Goal: Transaction & Acquisition: Book appointment/travel/reservation

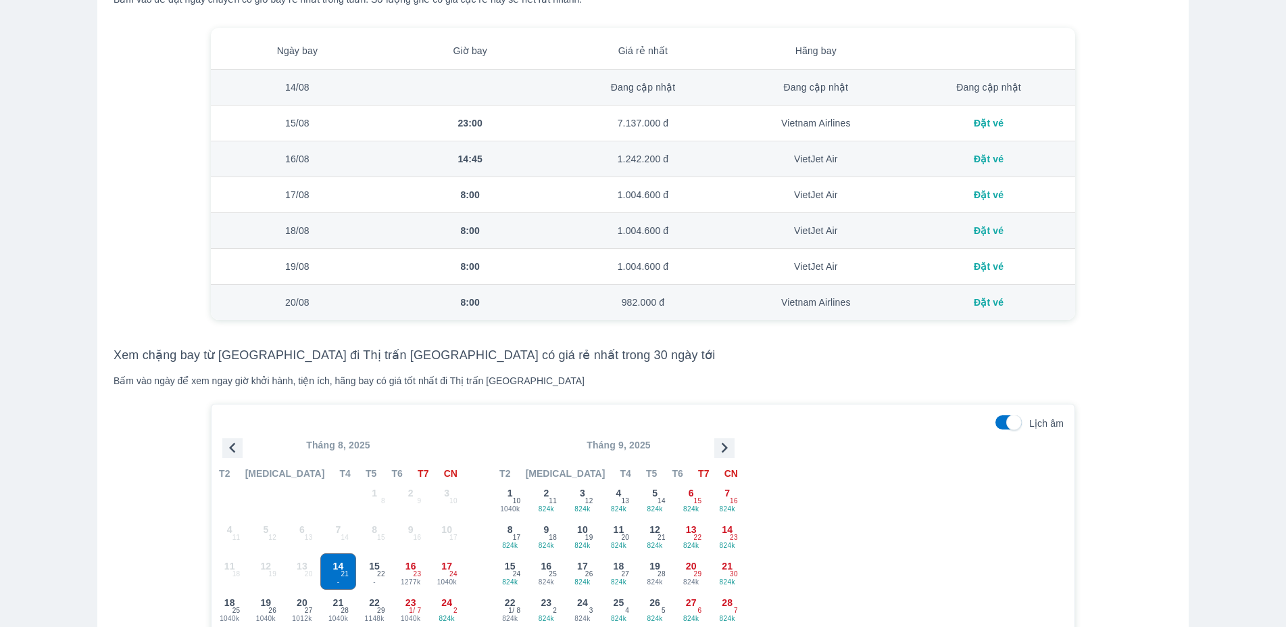
scroll to position [1034, 0]
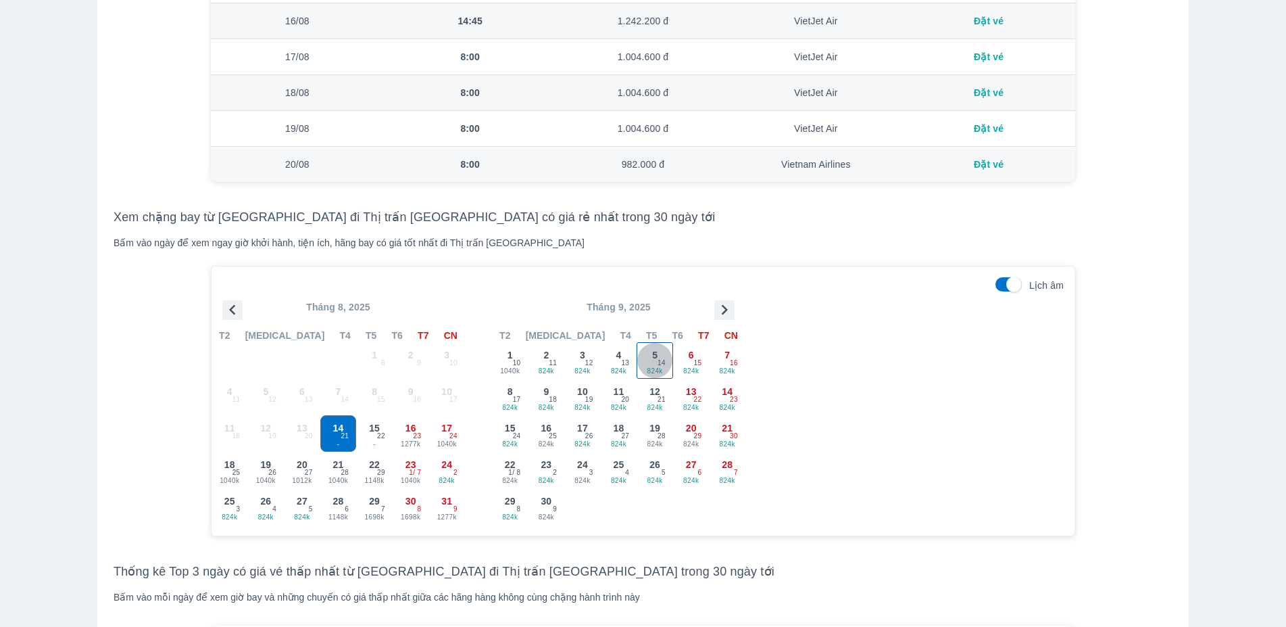
click at [658, 366] on div "5 824k 14" at bounding box center [655, 360] width 35 height 35
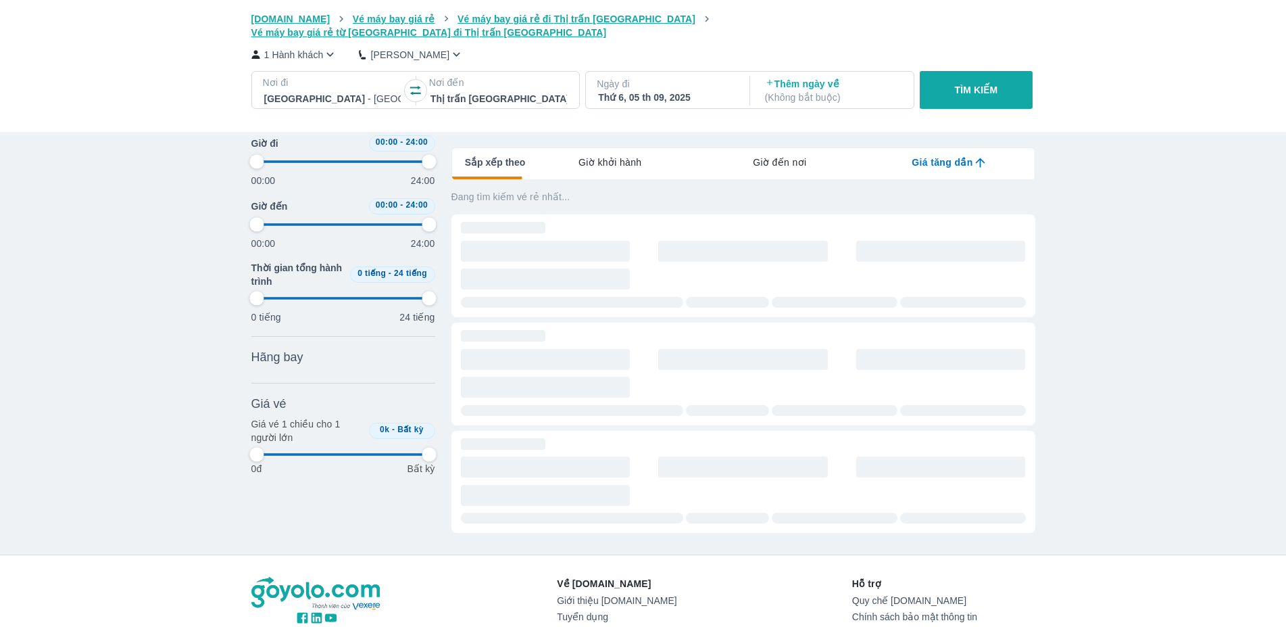
scroll to position [0, 1374]
type input "97.9166666666667"
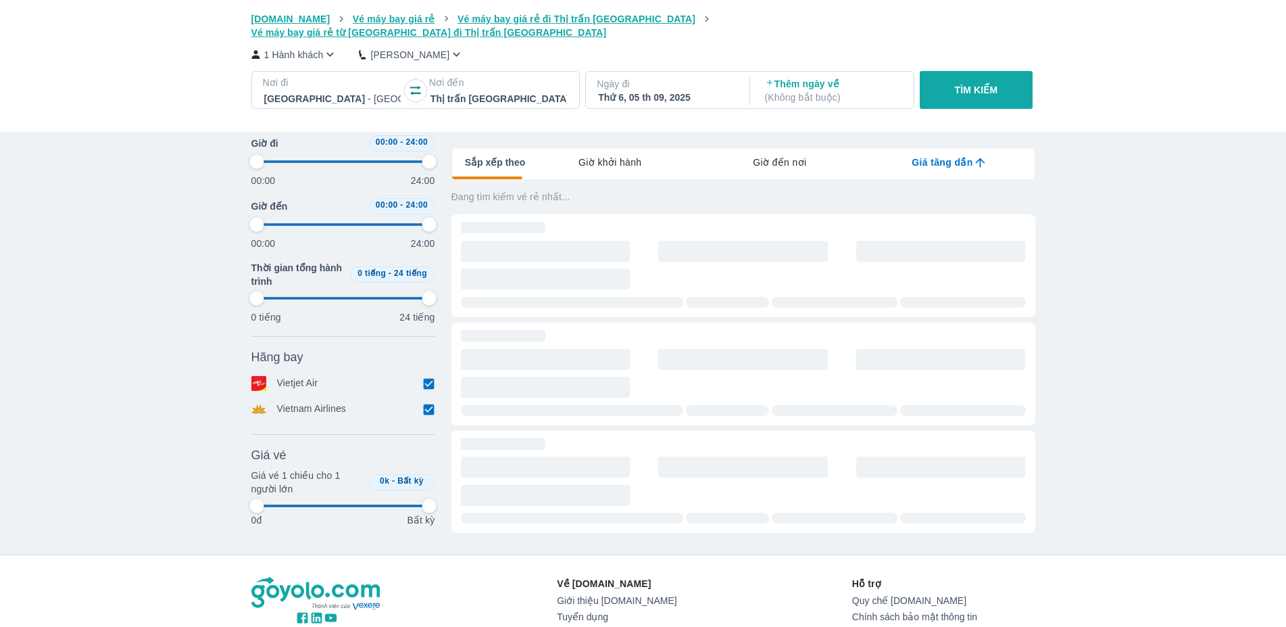
type input "97.9166666666667"
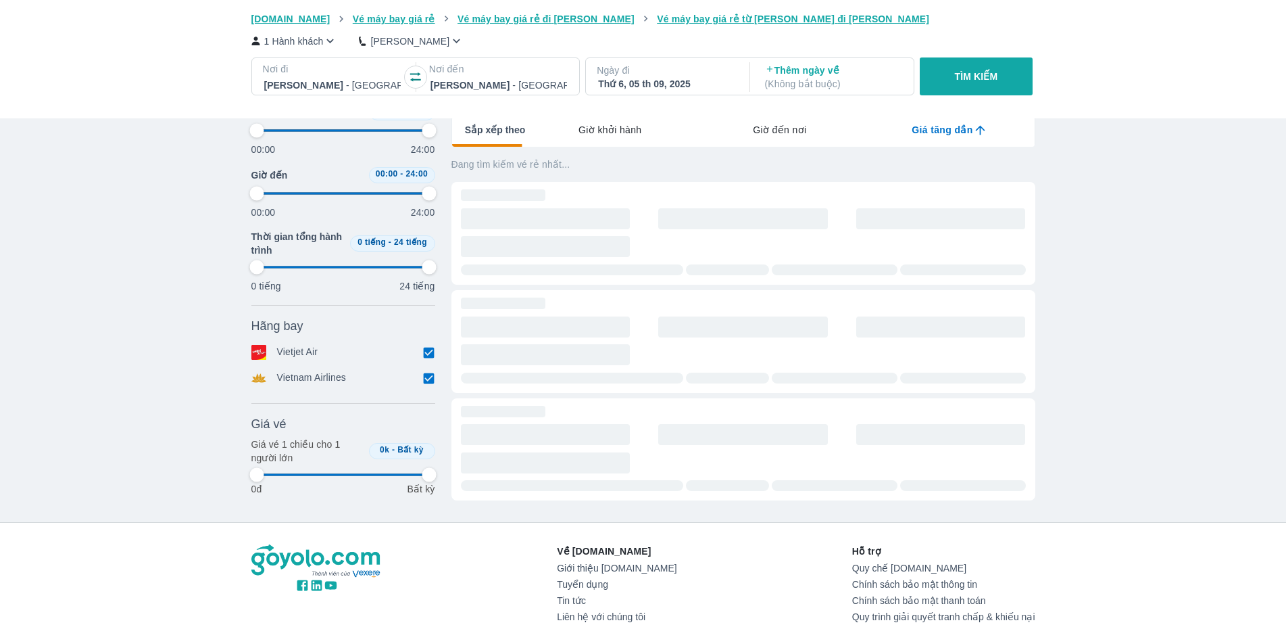
type input "97.9166666666667"
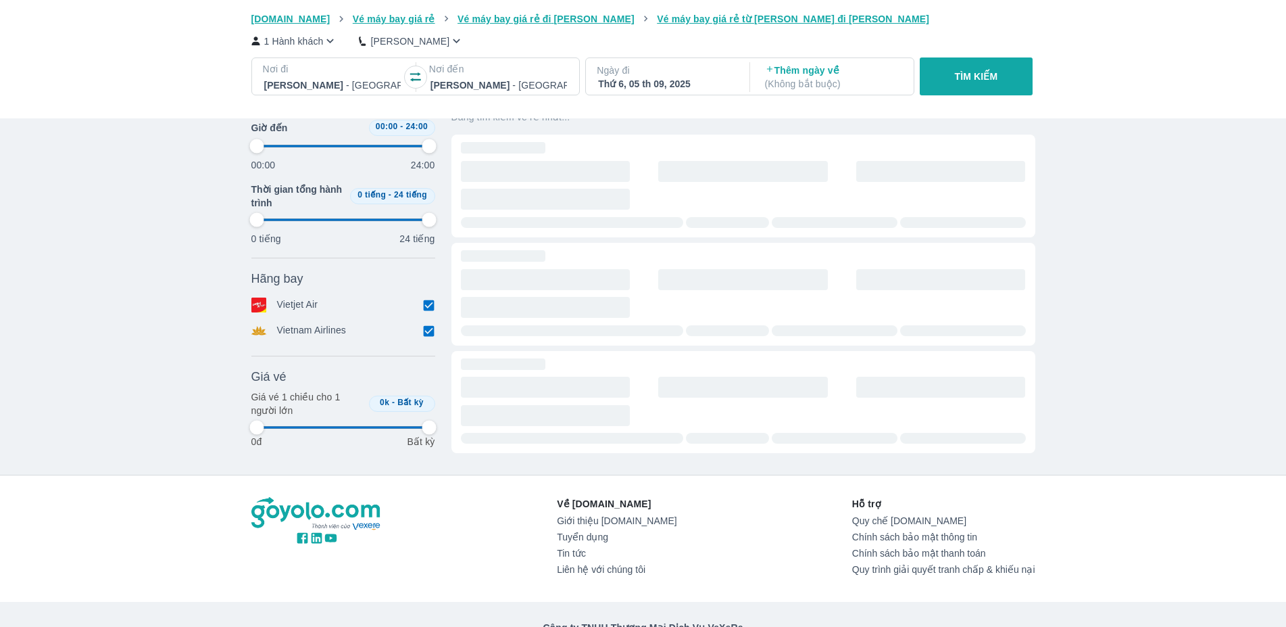
scroll to position [268, 0]
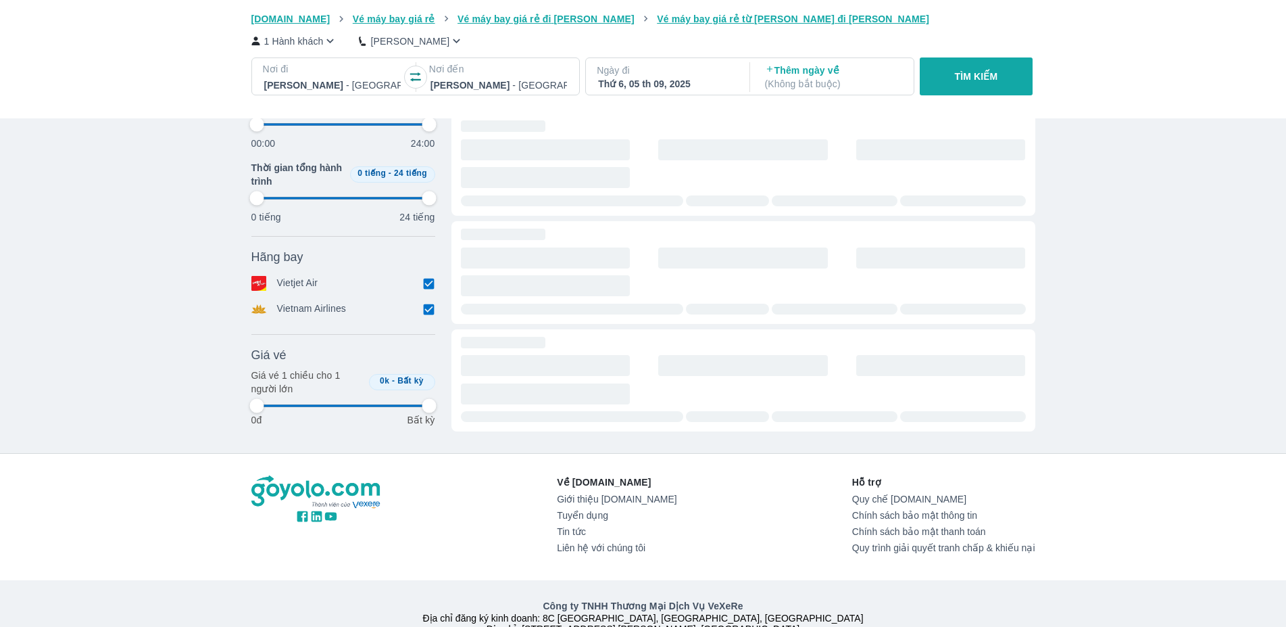
type input "97.9166666666667"
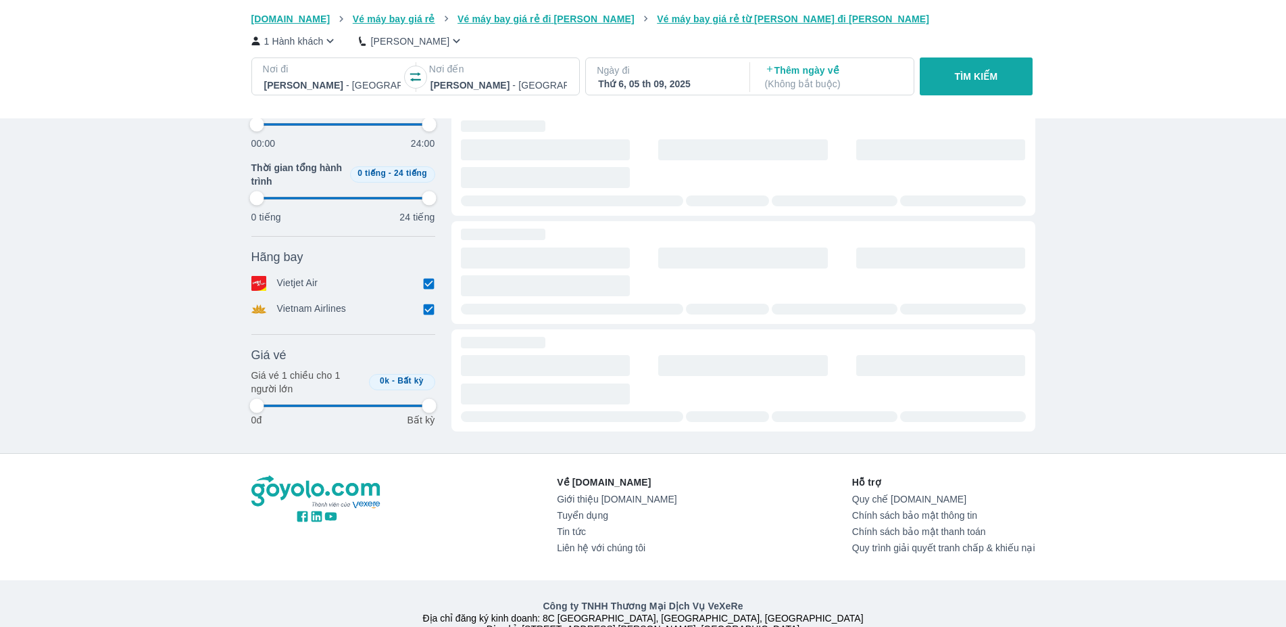
type input "97.9166666666667"
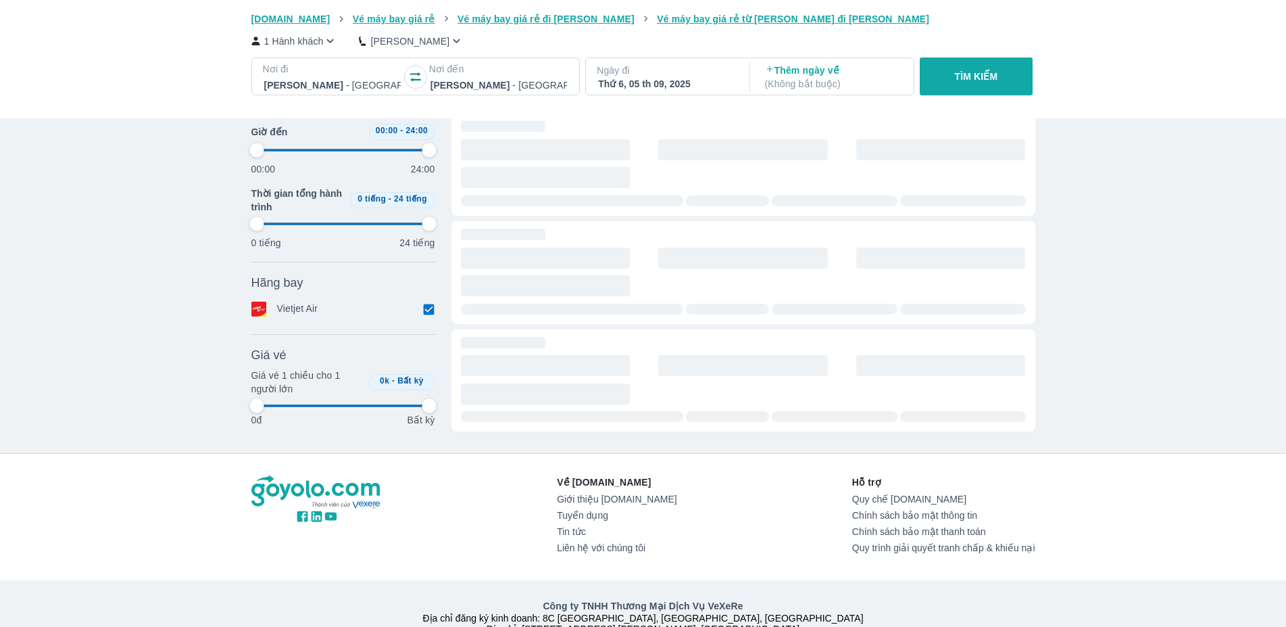
type input "97.9166666666667"
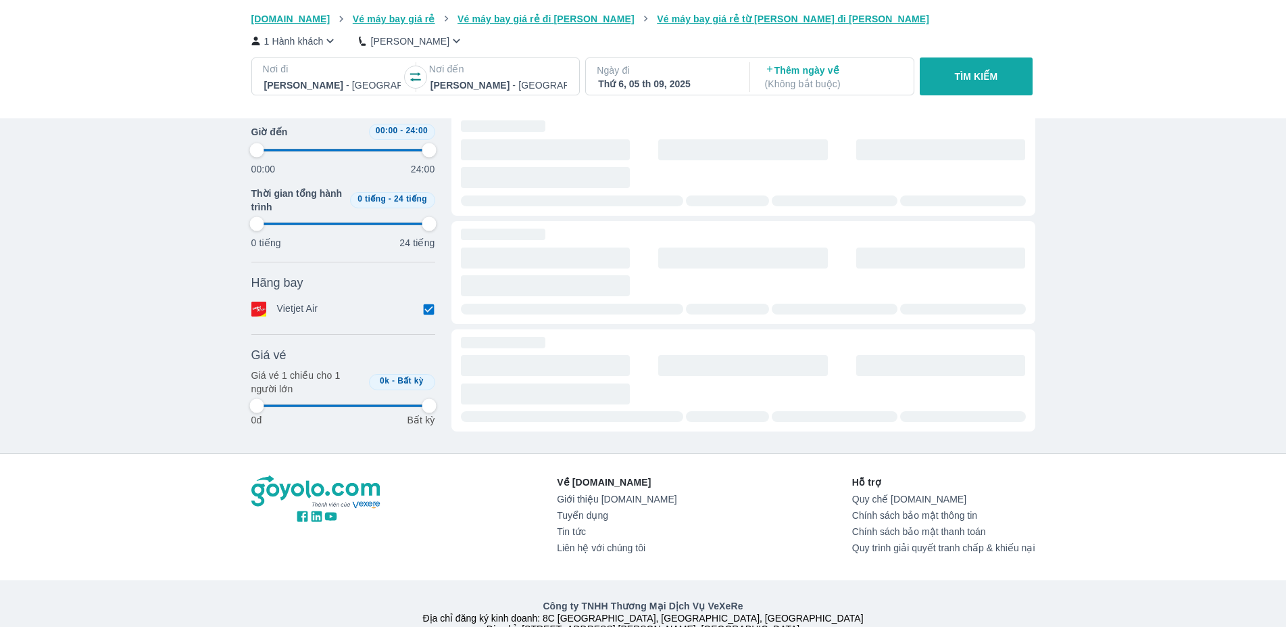
type input "97.9166666666667"
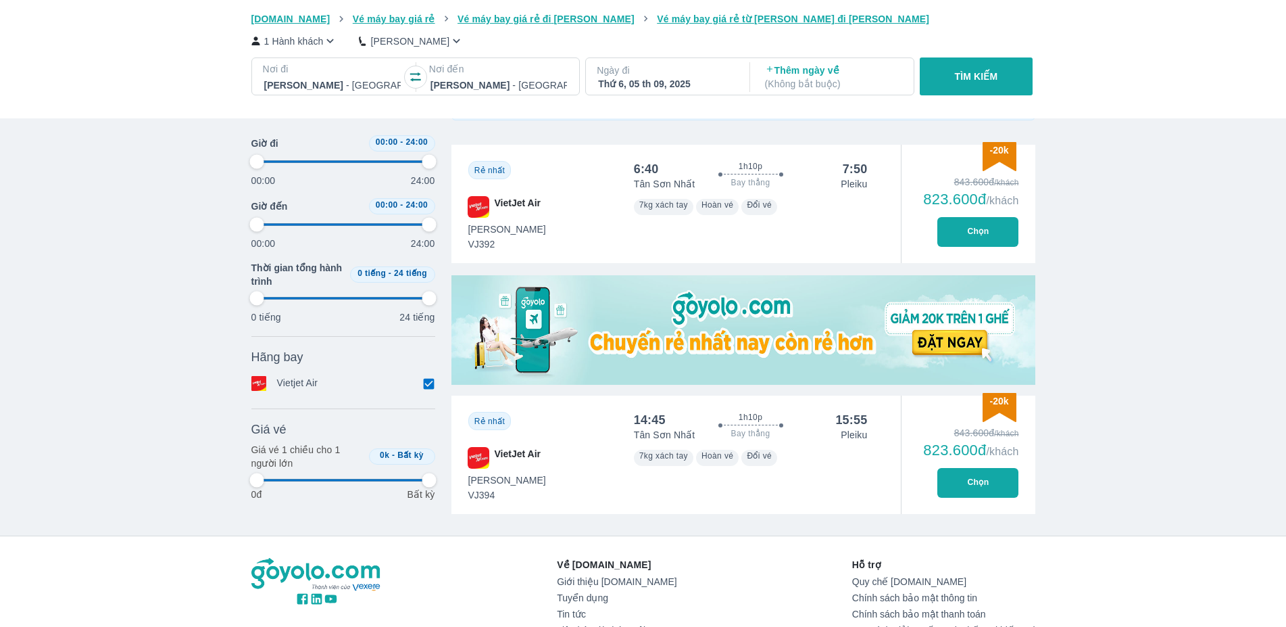
type input "97.9166666666667"
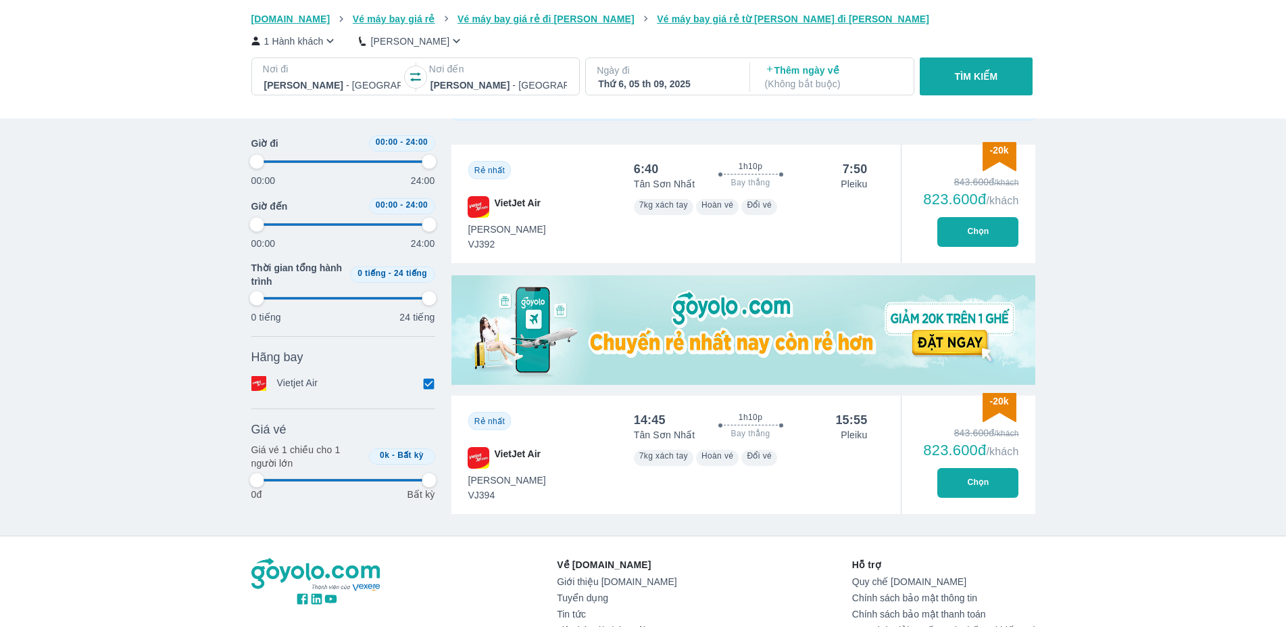
type input "97.9166666666667"
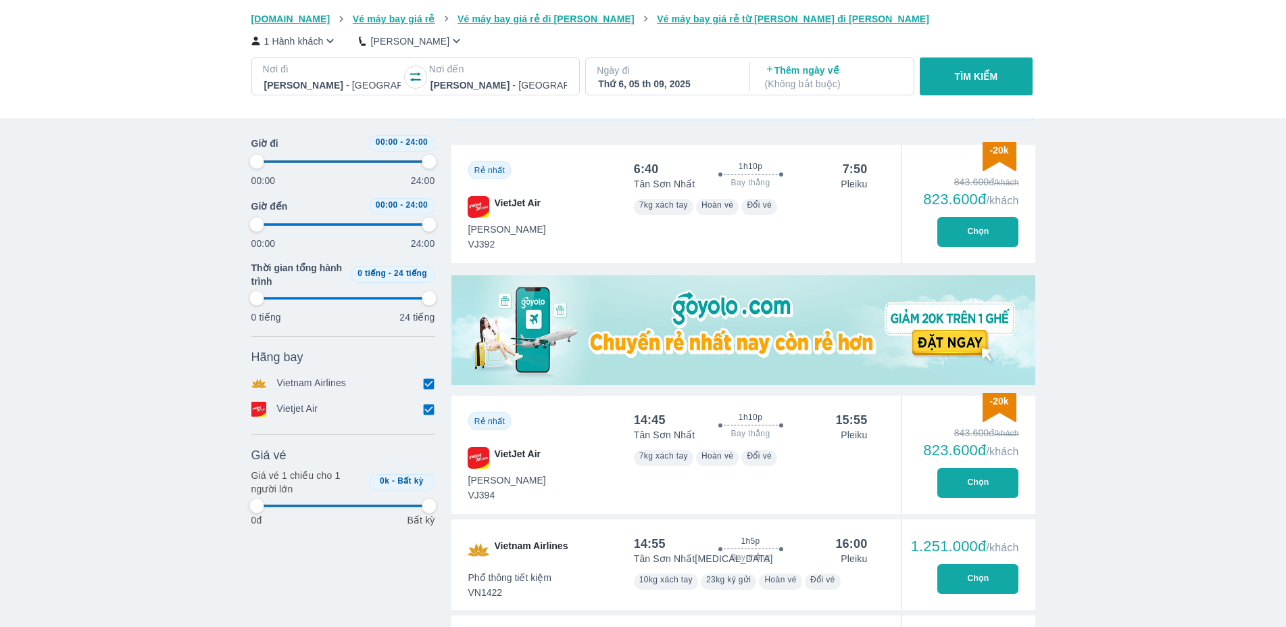
type input "97.9166666666667"
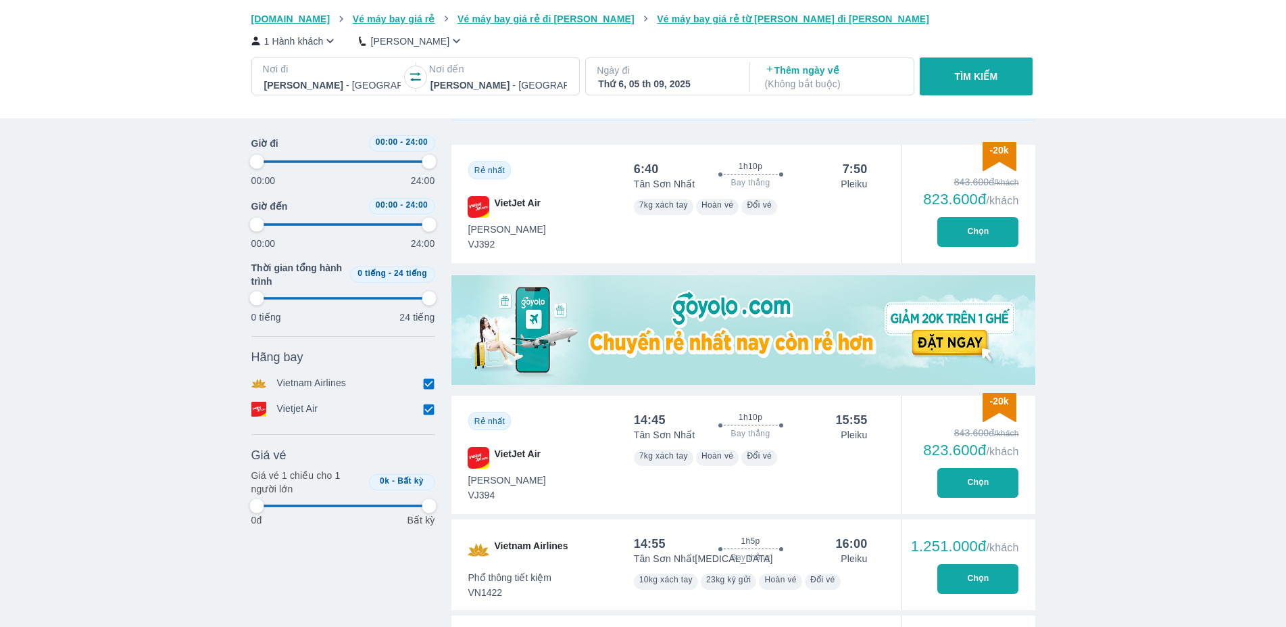
type input "97.9166666666667"
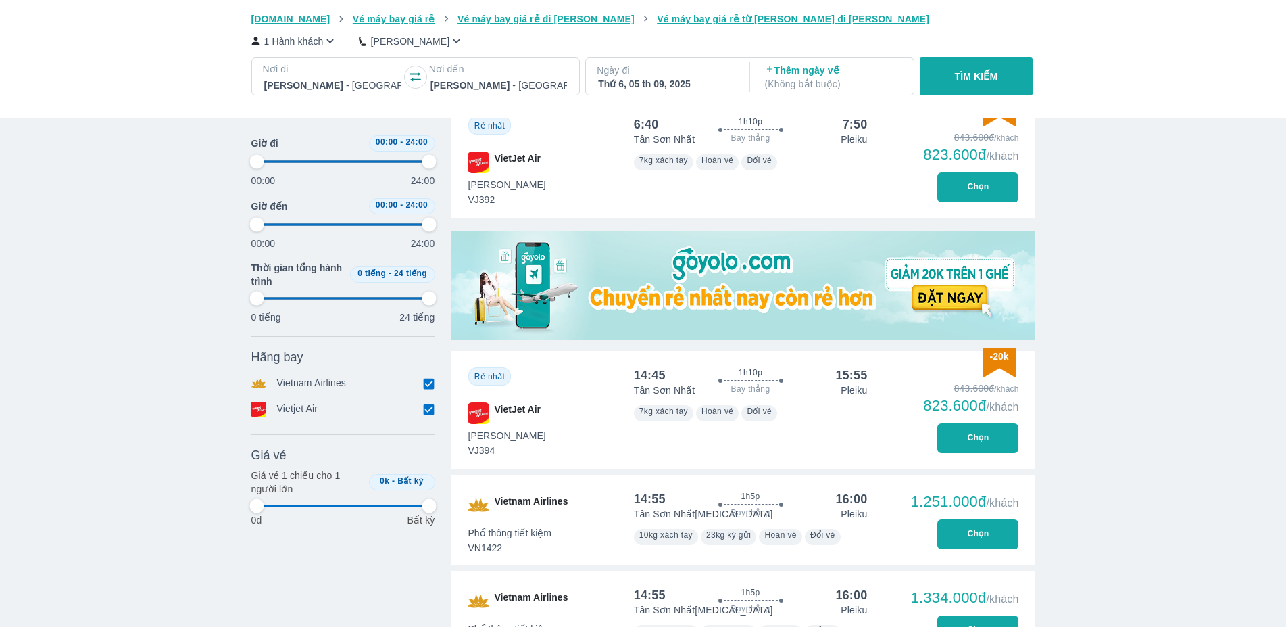
scroll to position [337, 0]
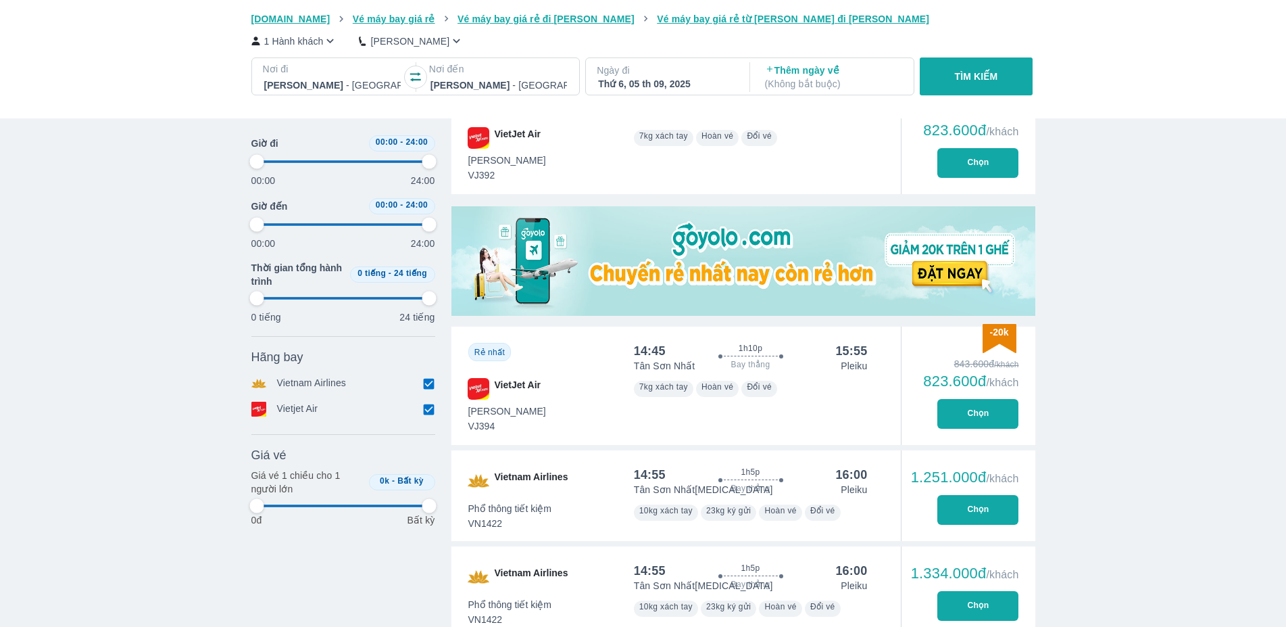
type input "97.9166666666667"
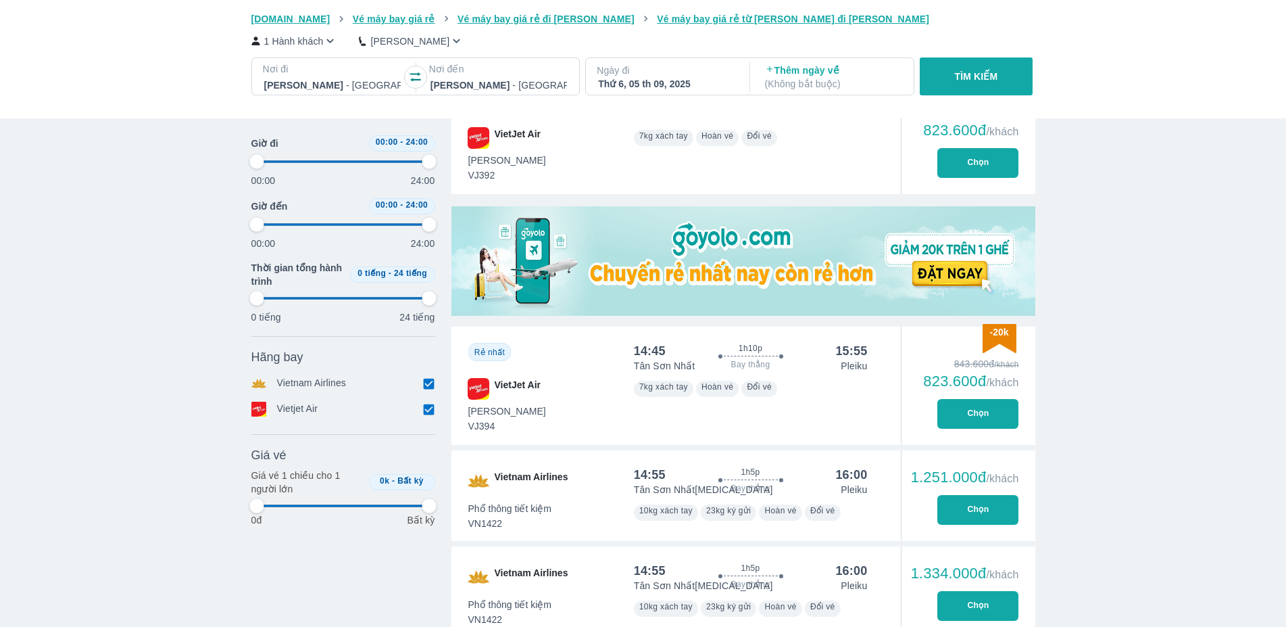
type input "97.9166666666667"
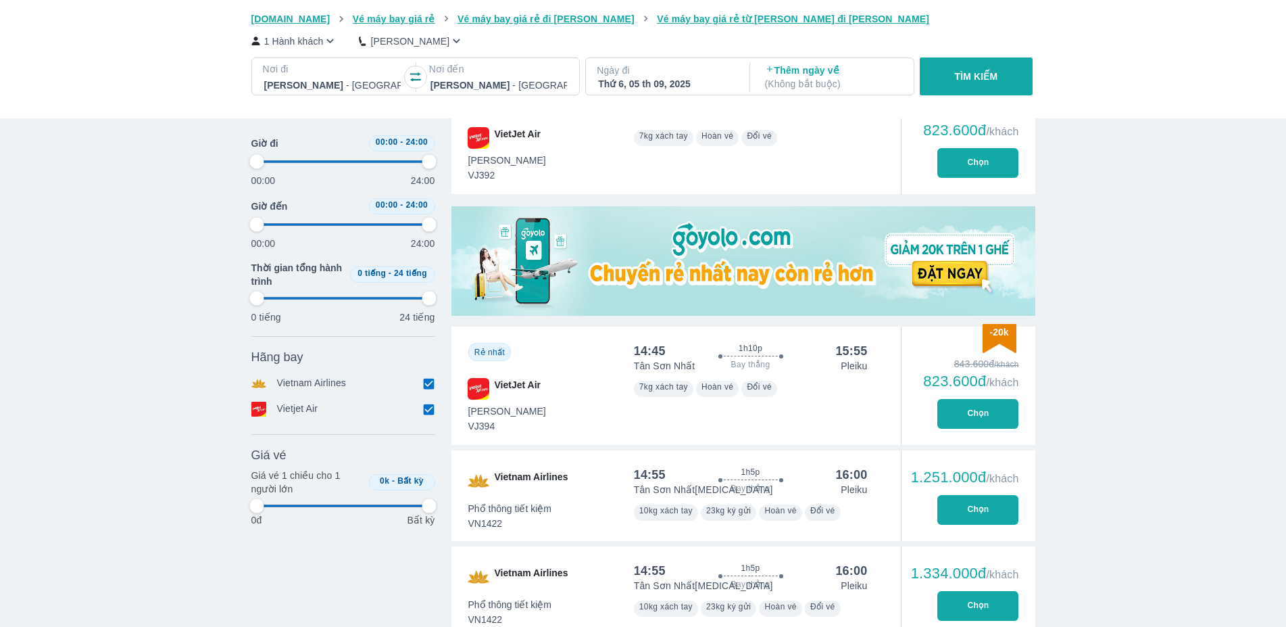
type input "97.9166666666667"
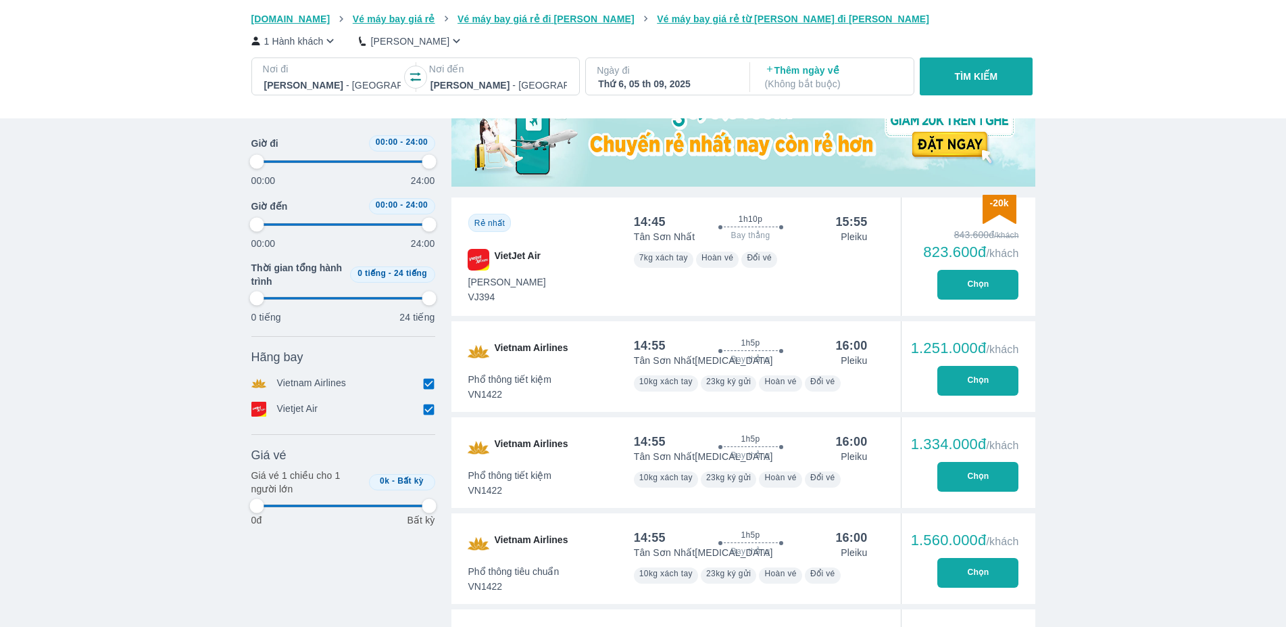
scroll to position [475, 0]
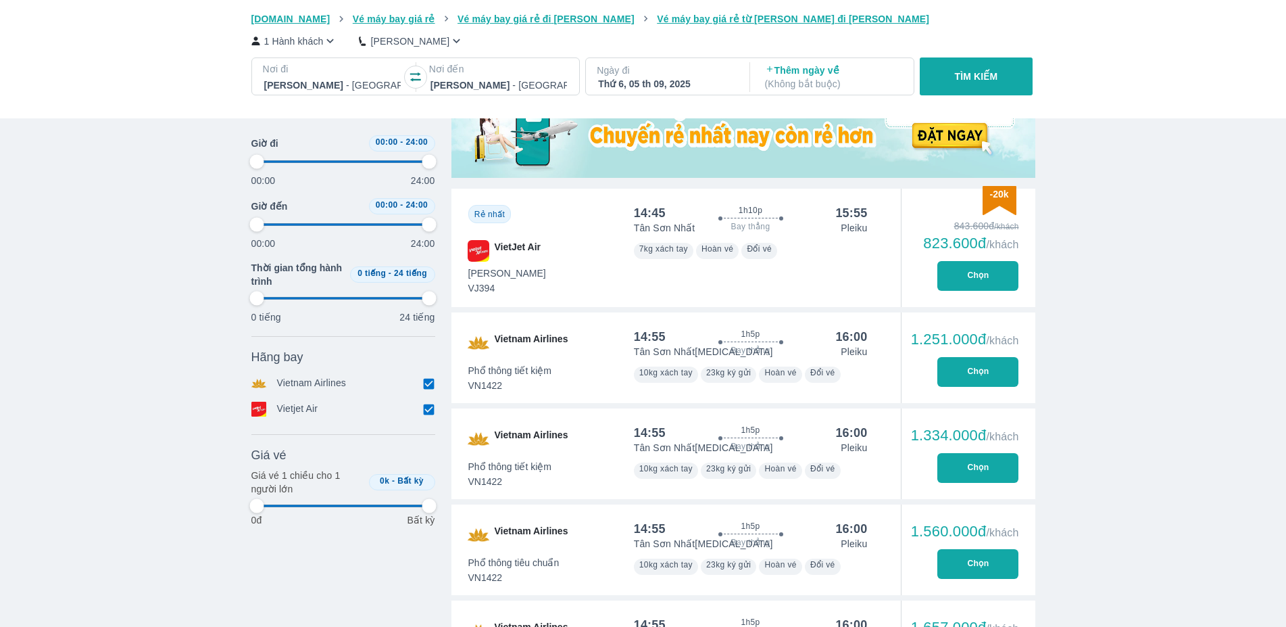
type input "97.9166666666667"
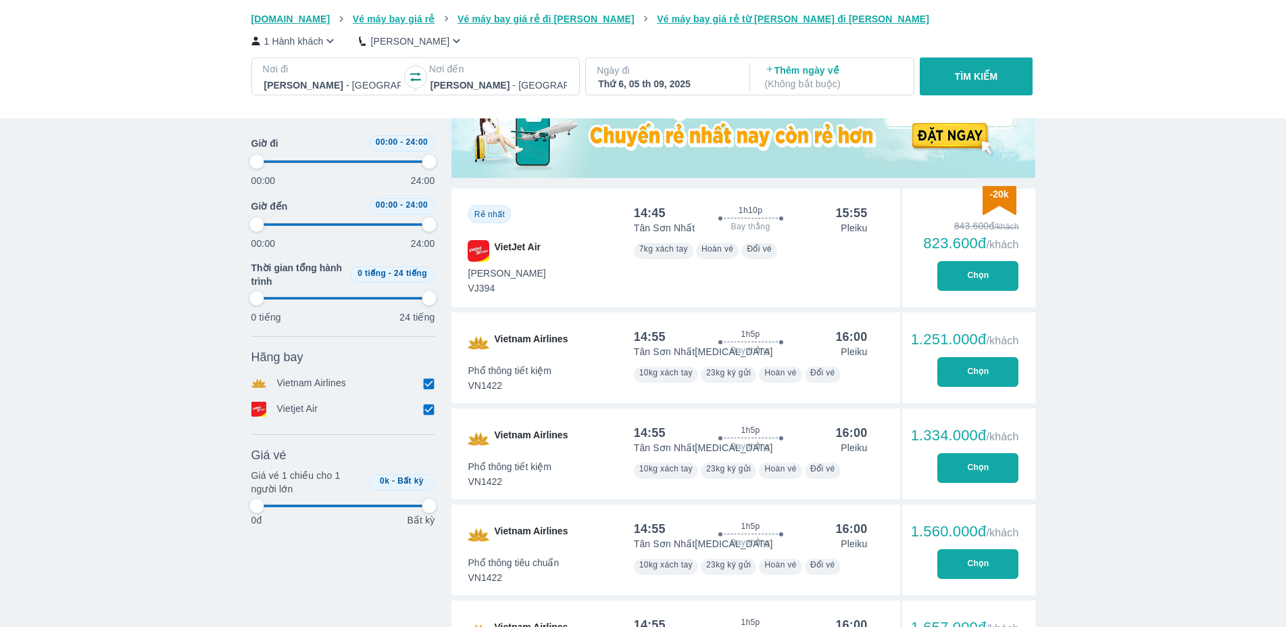
type input "97.9166666666667"
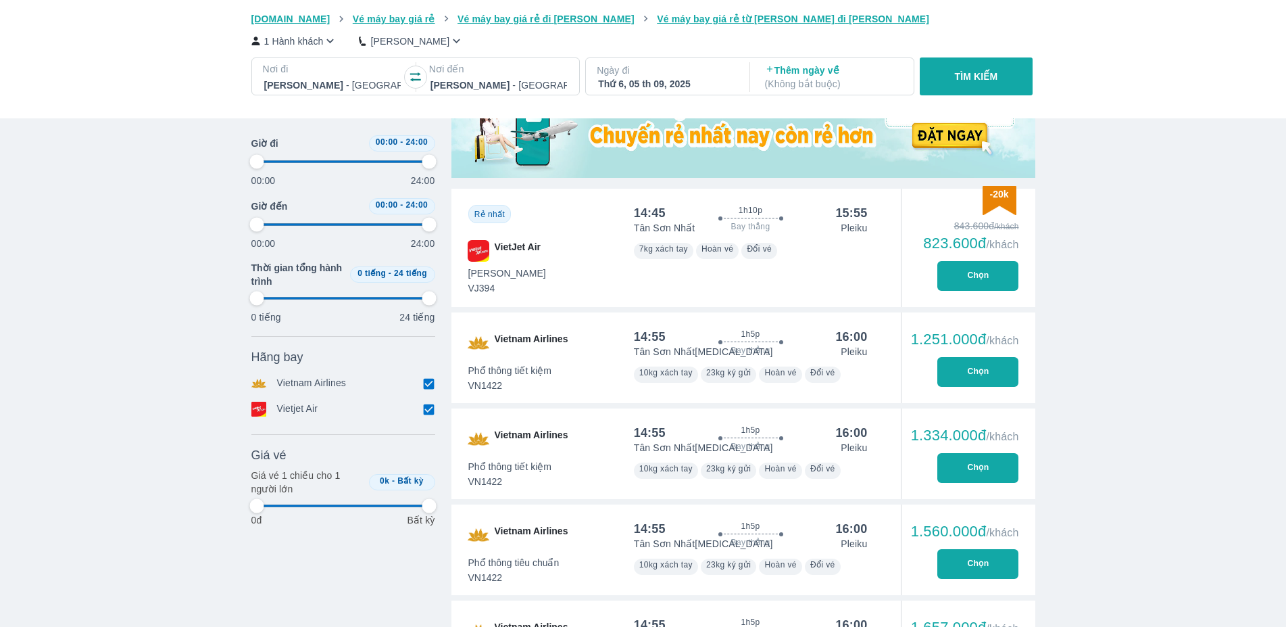
type input "97.9166666666667"
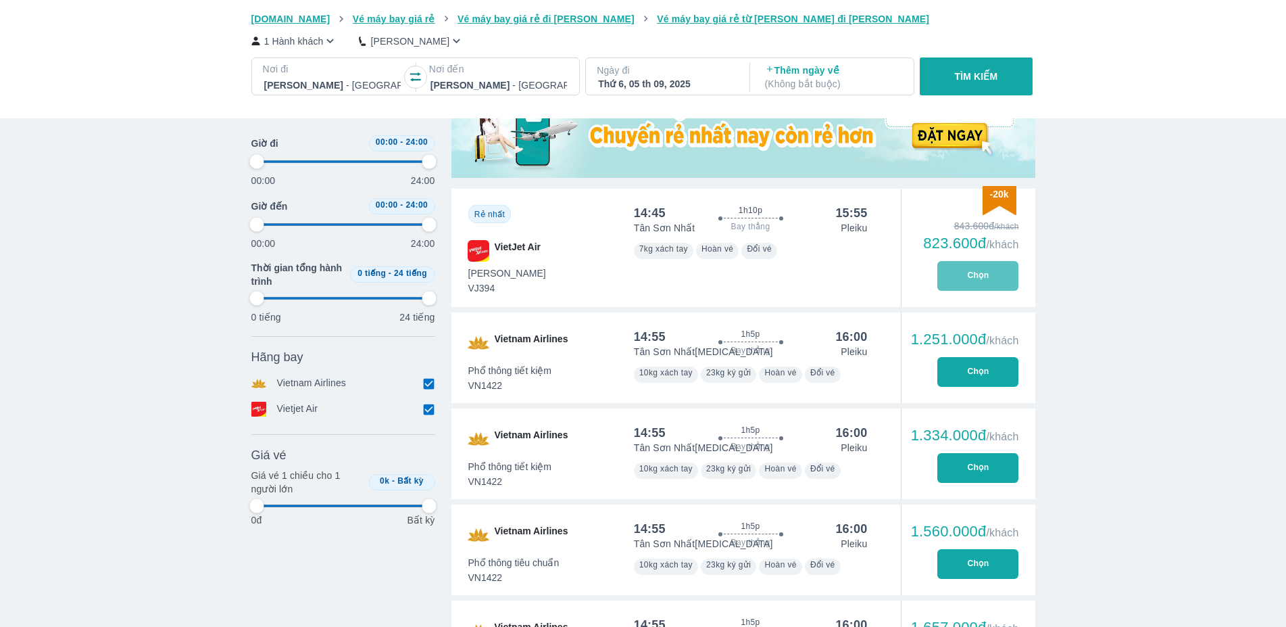
click at [978, 281] on button "Chọn" at bounding box center [978, 276] width 81 height 30
type input "97.9166666666667"
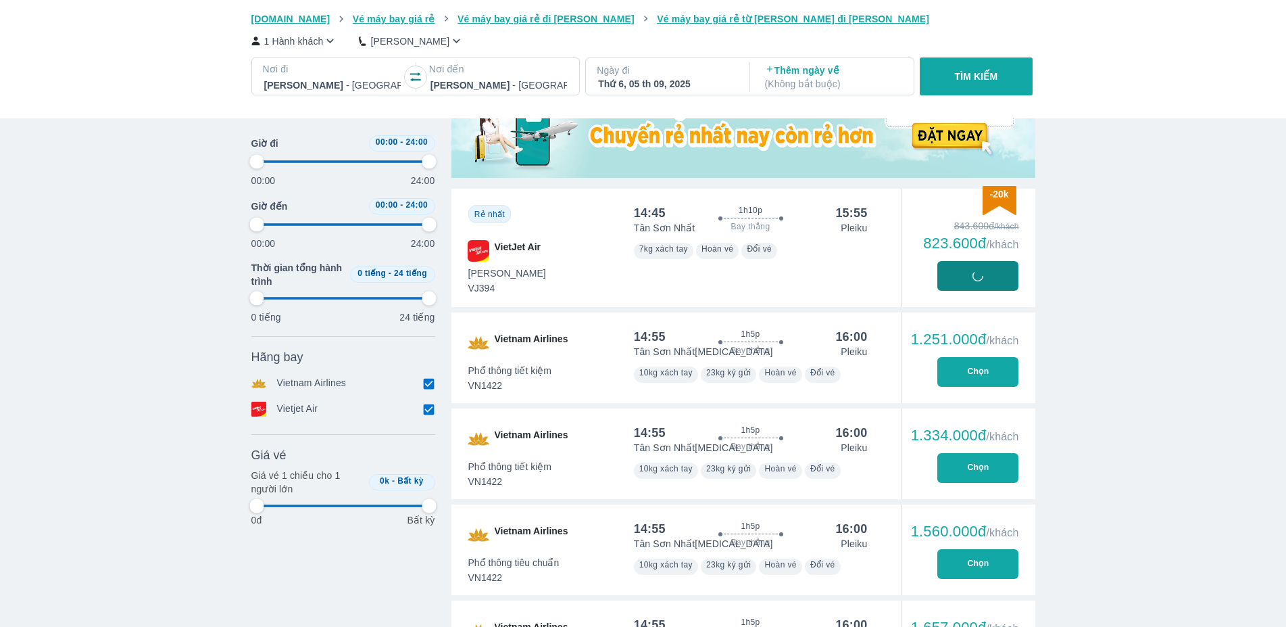
type input "97.9166666666667"
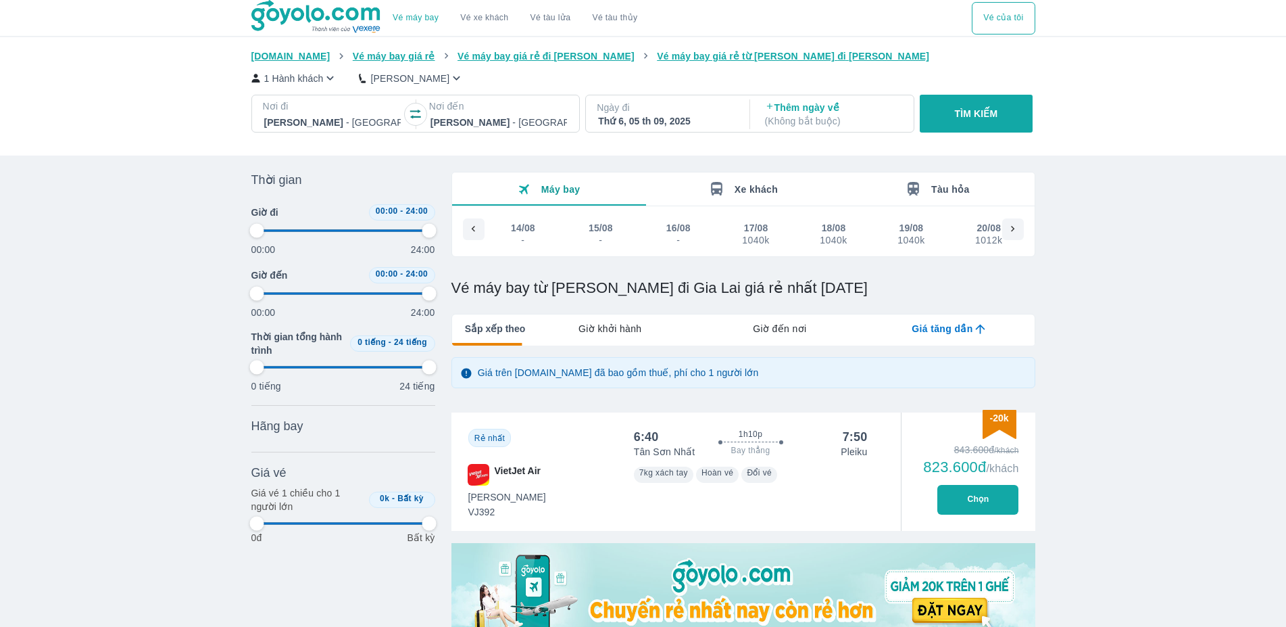
scroll to position [0, 1374]
type input "97.9166666666667"
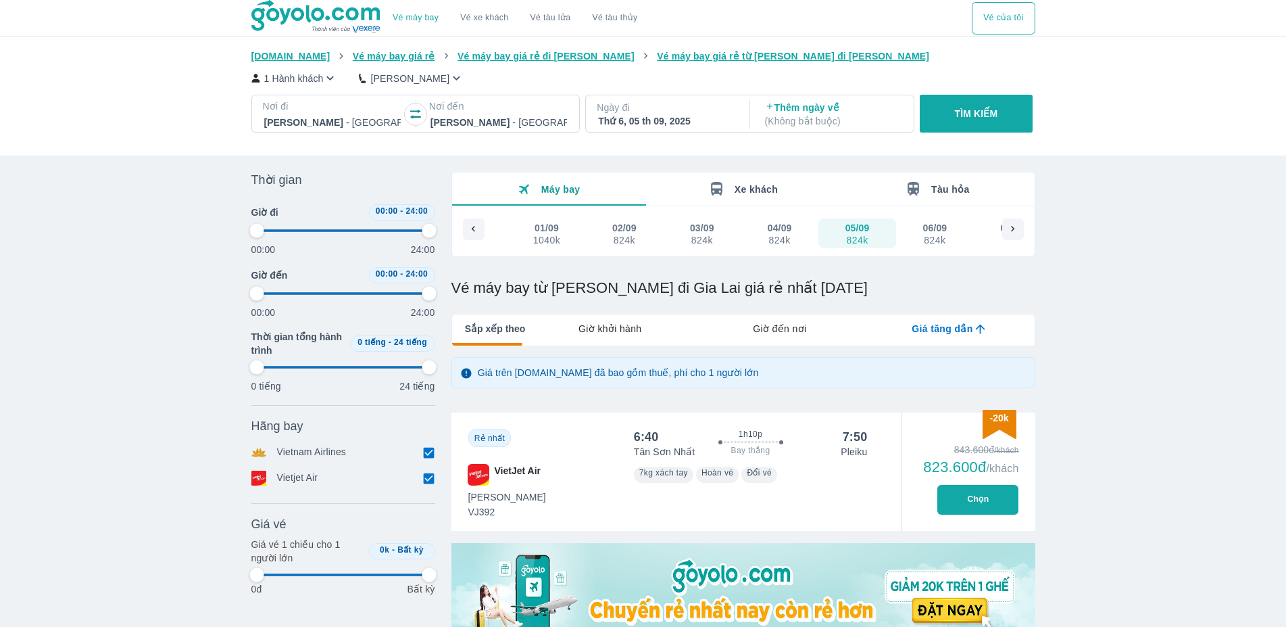
type input "97.9166666666667"
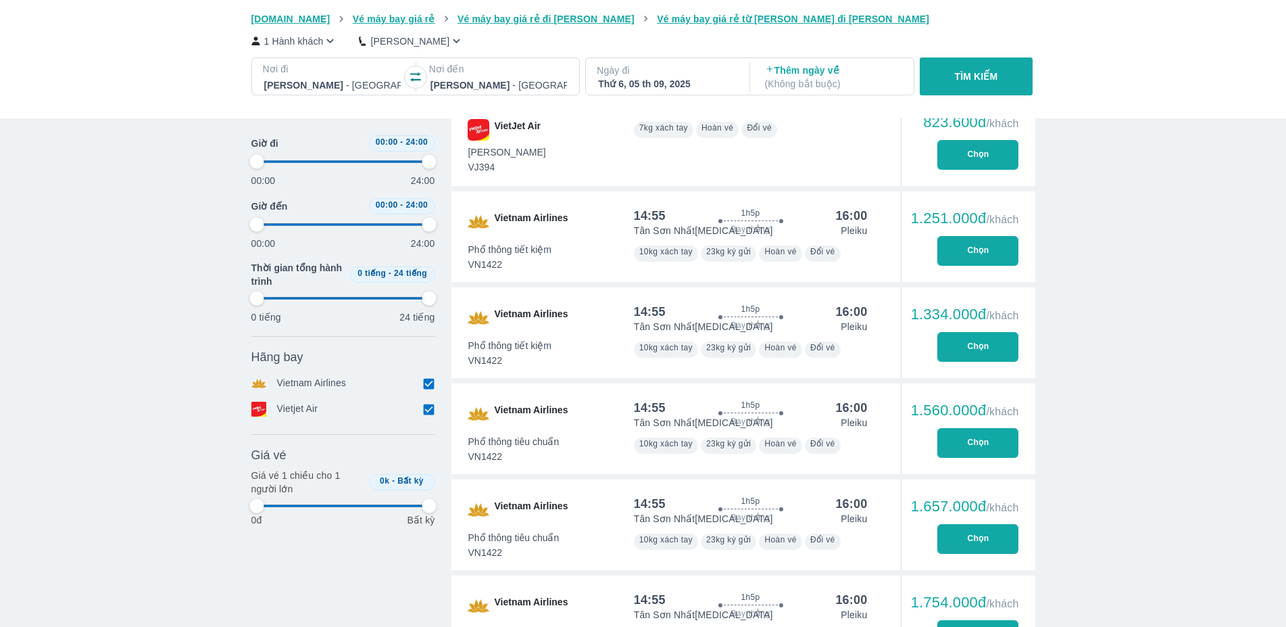
type input "97.9166666666667"
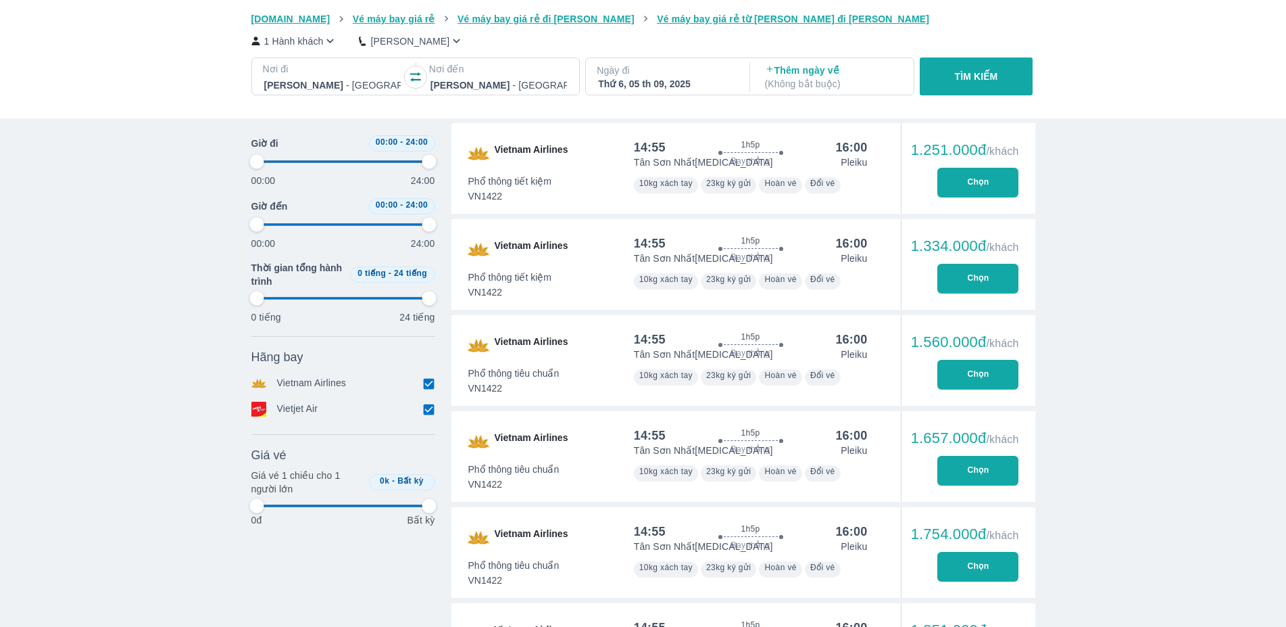
type input "97.9166666666667"
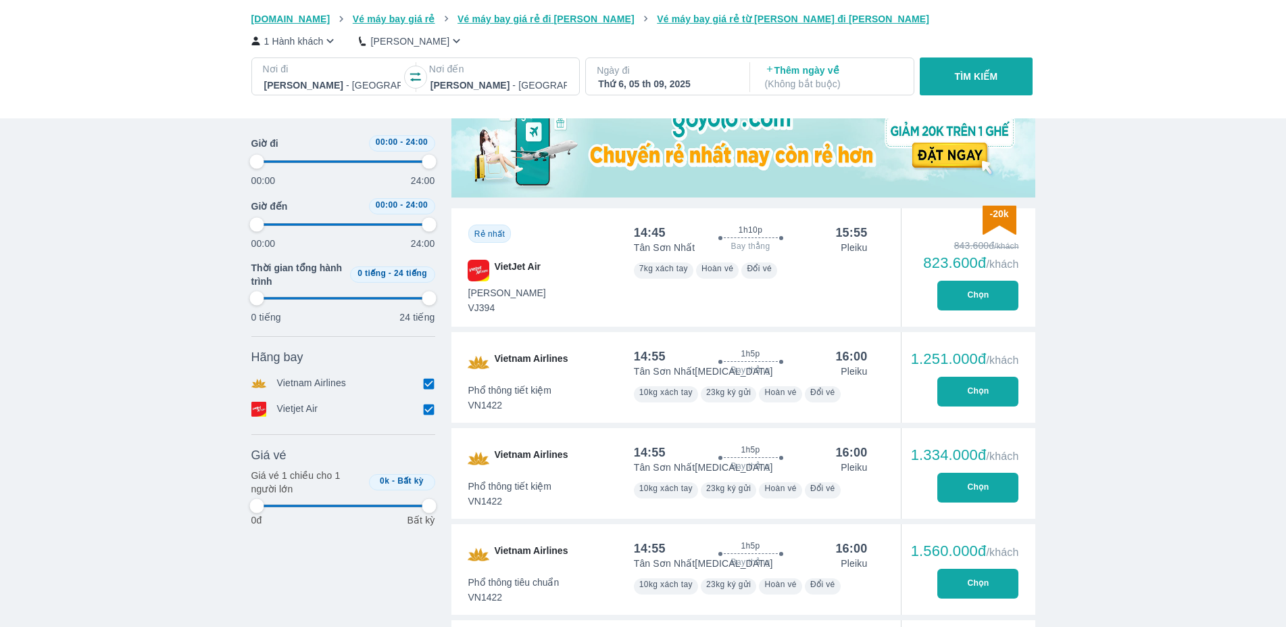
scroll to position [527, 0]
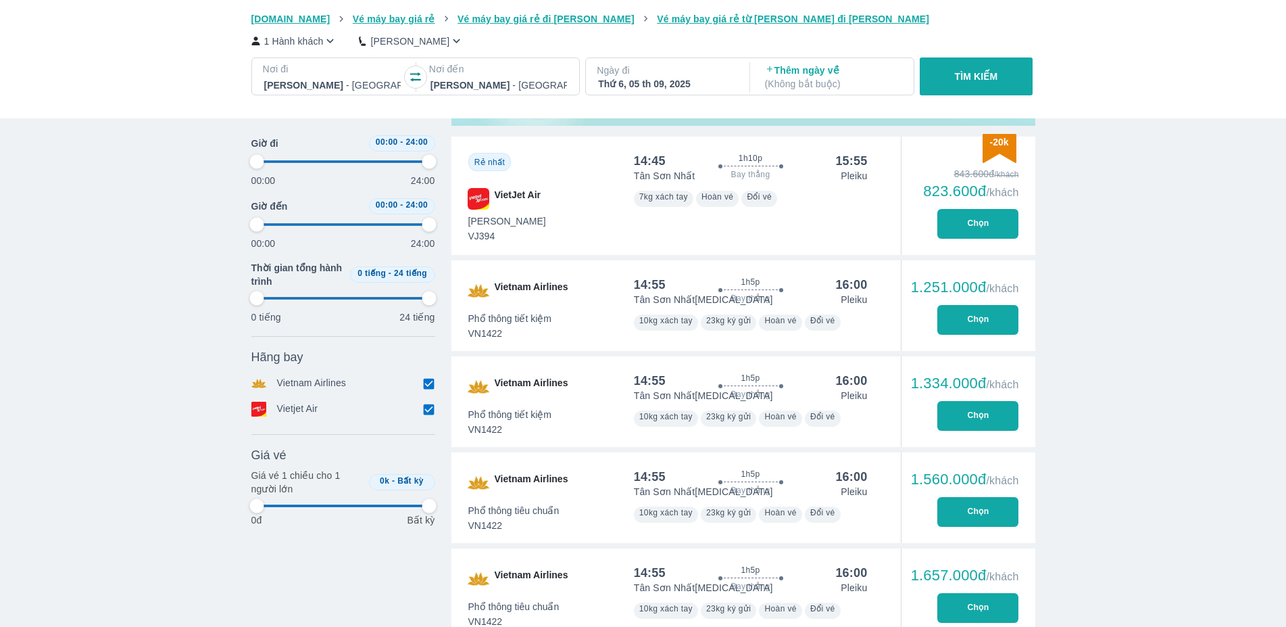
type input "97.9166666666667"
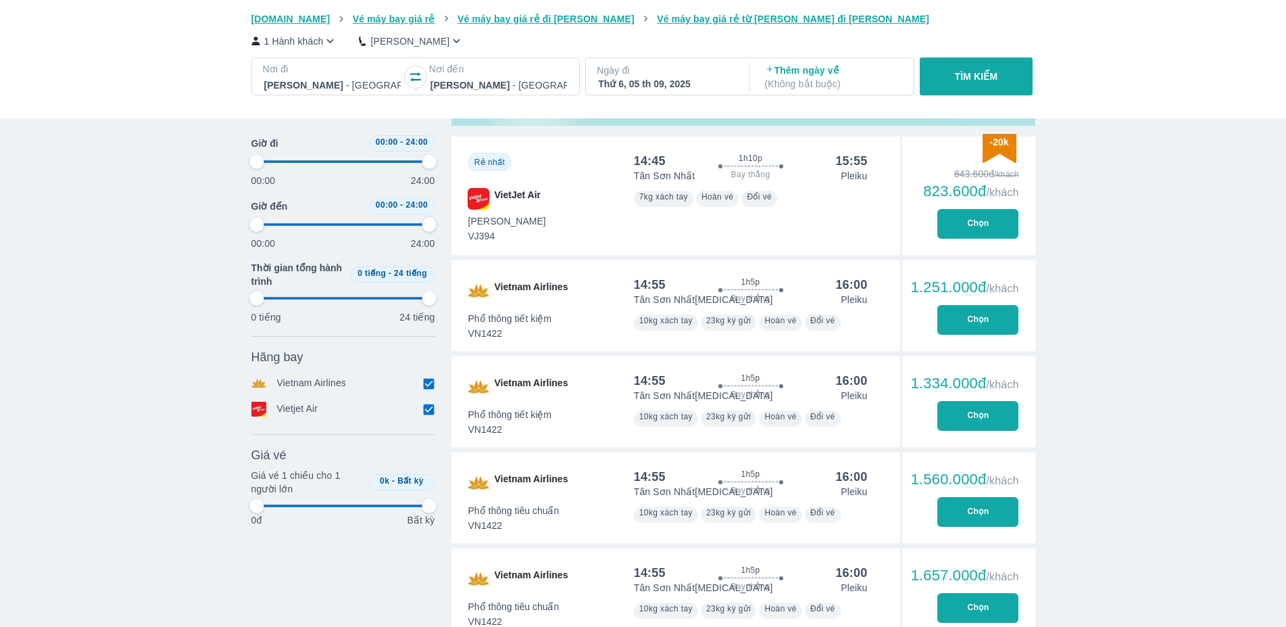
type input "97.9166666666667"
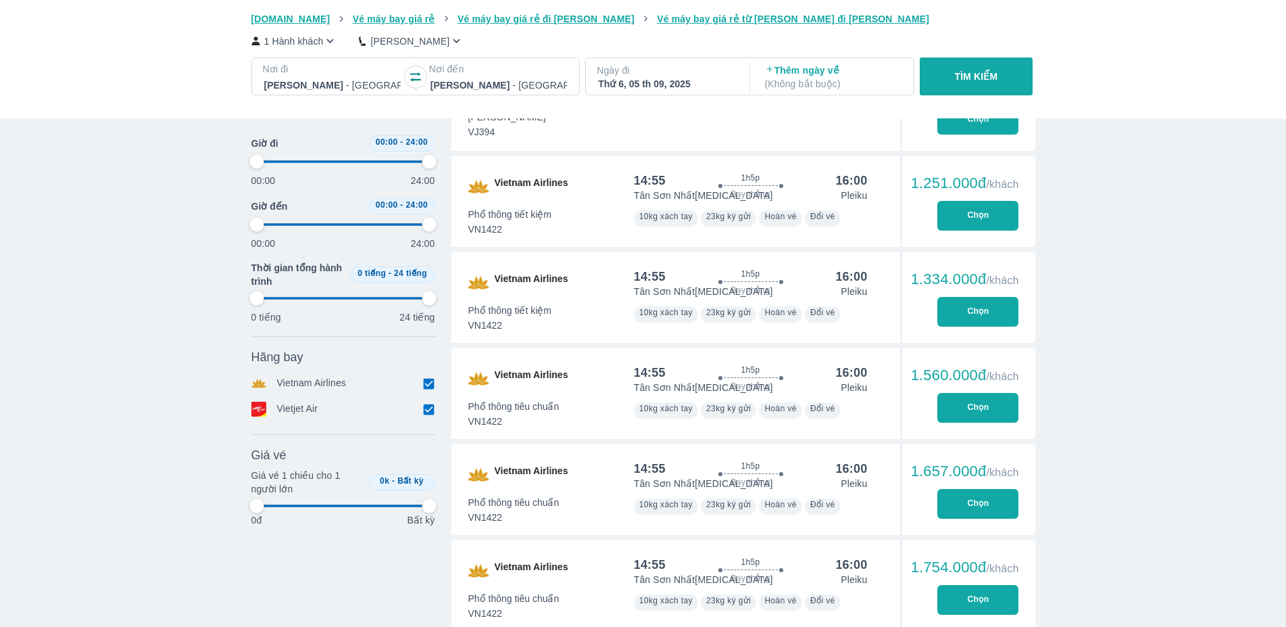
scroll to position [665, 0]
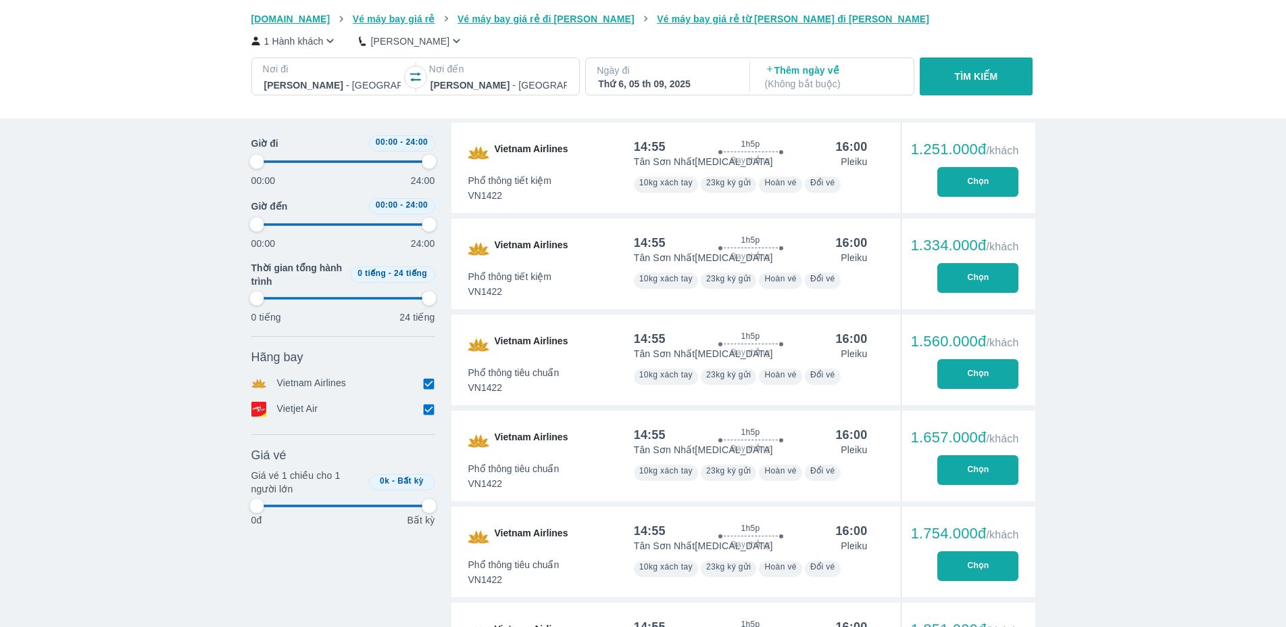
type input "97.9166666666667"
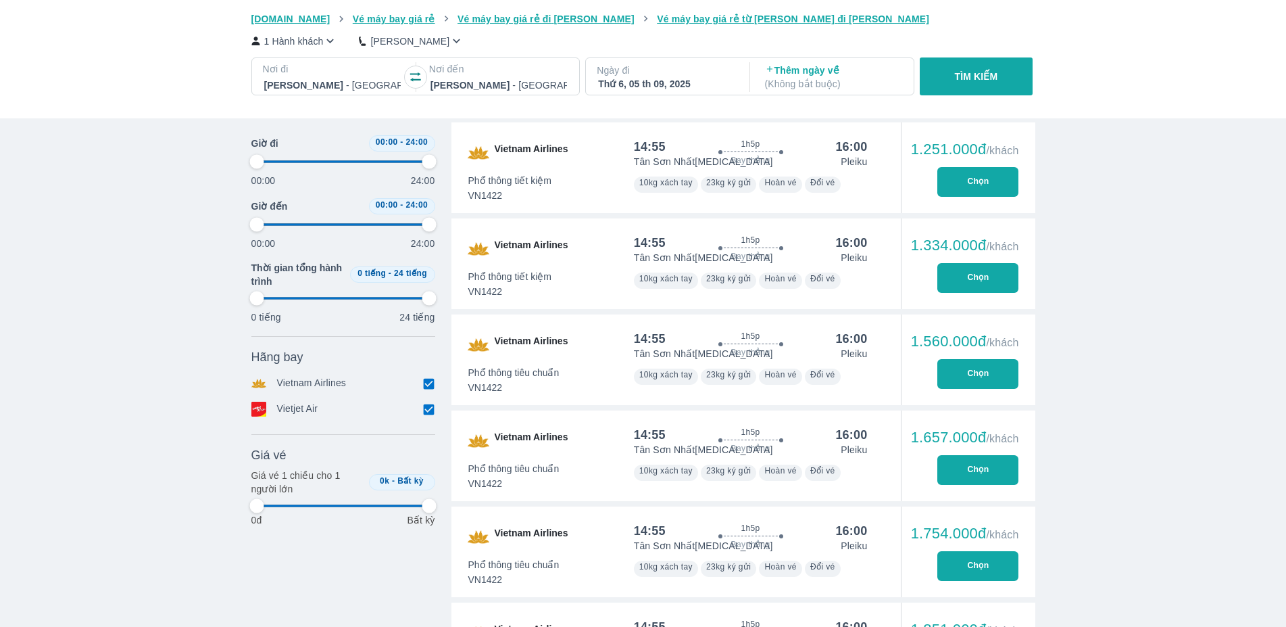
type input "97.9166666666667"
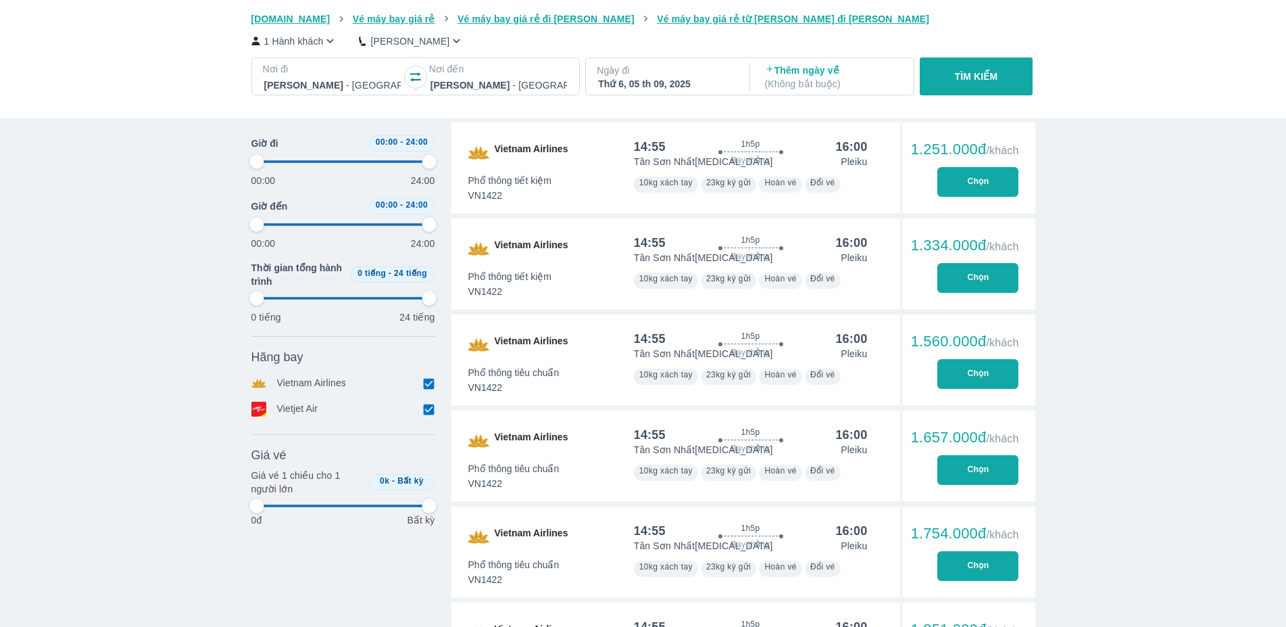
type input "97.9166666666667"
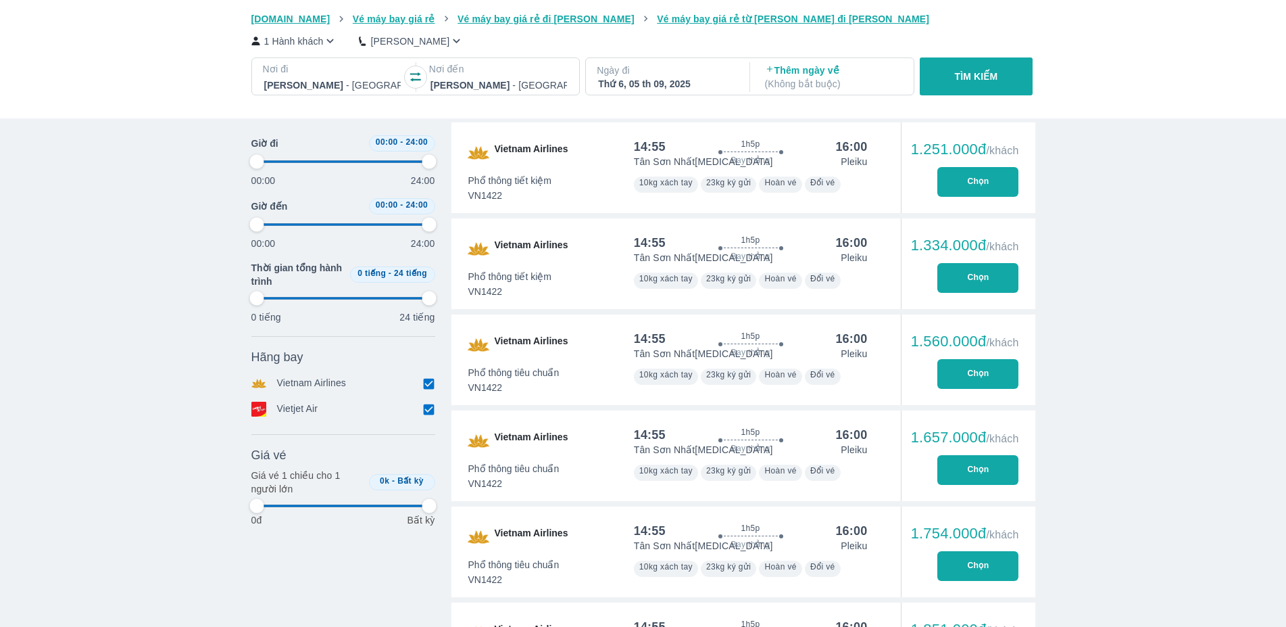
type input "97.9166666666667"
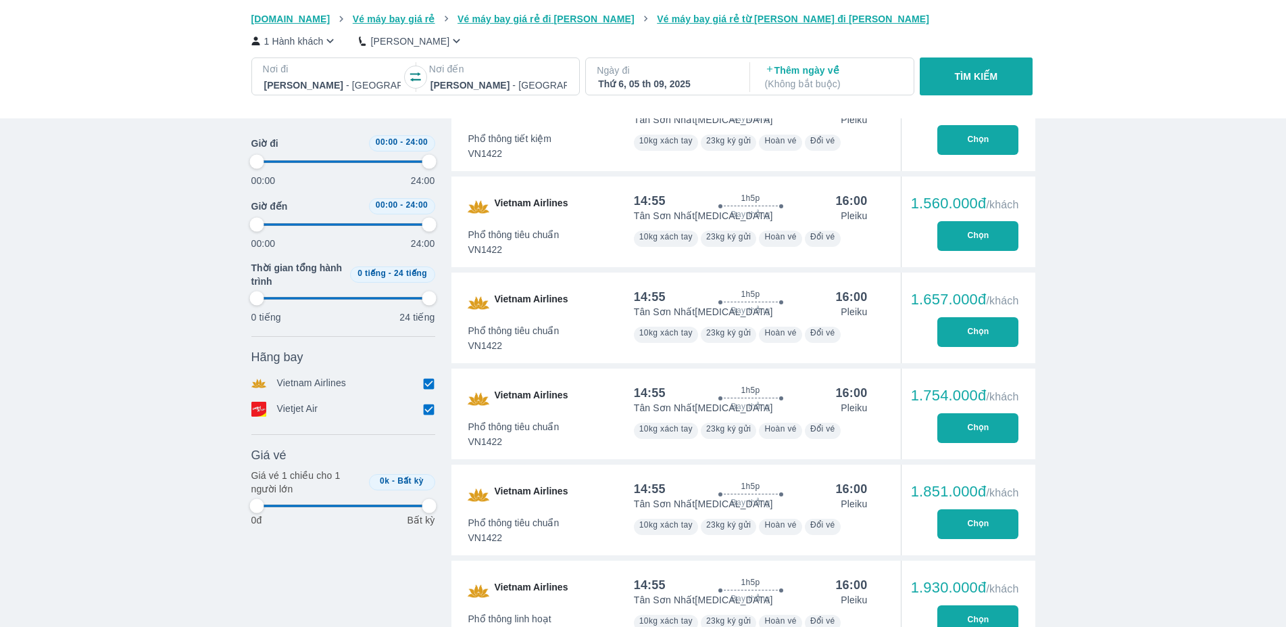
type input "97.9166666666667"
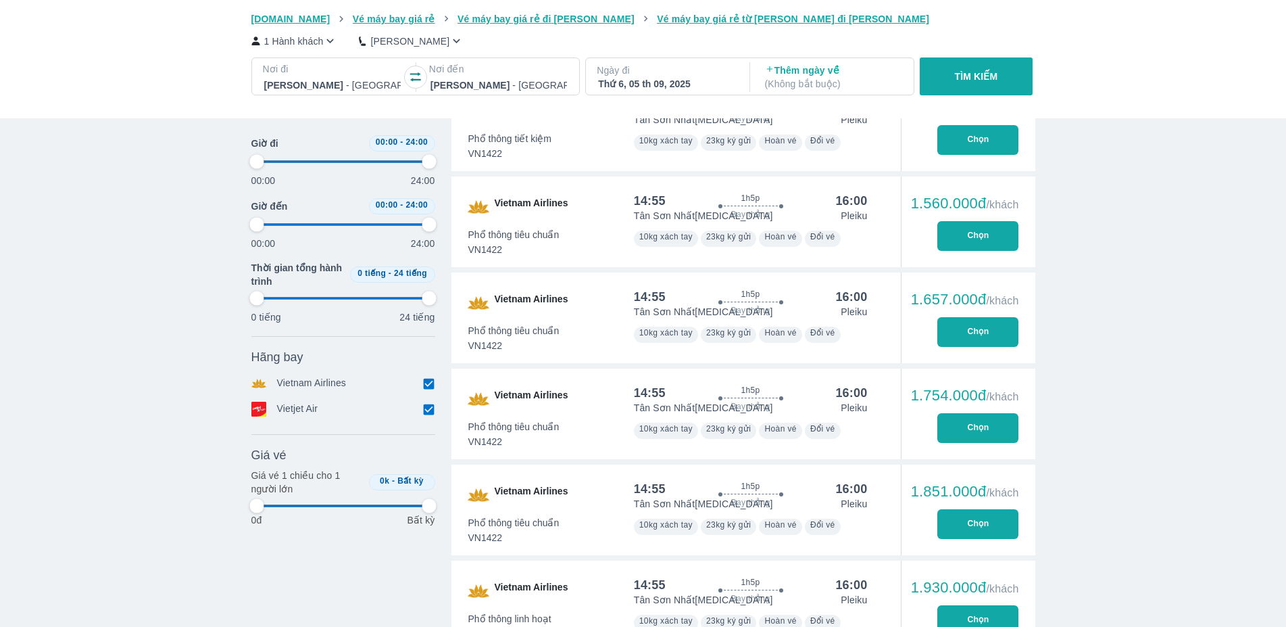
type input "97.9166666666667"
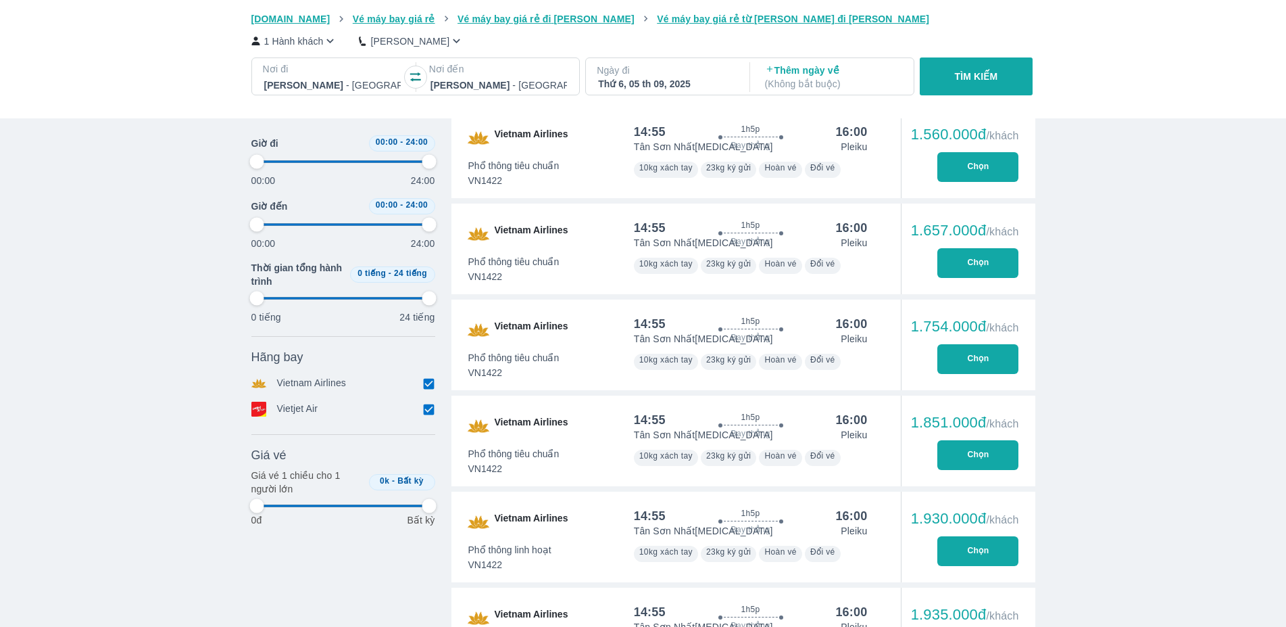
type input "97.9166666666667"
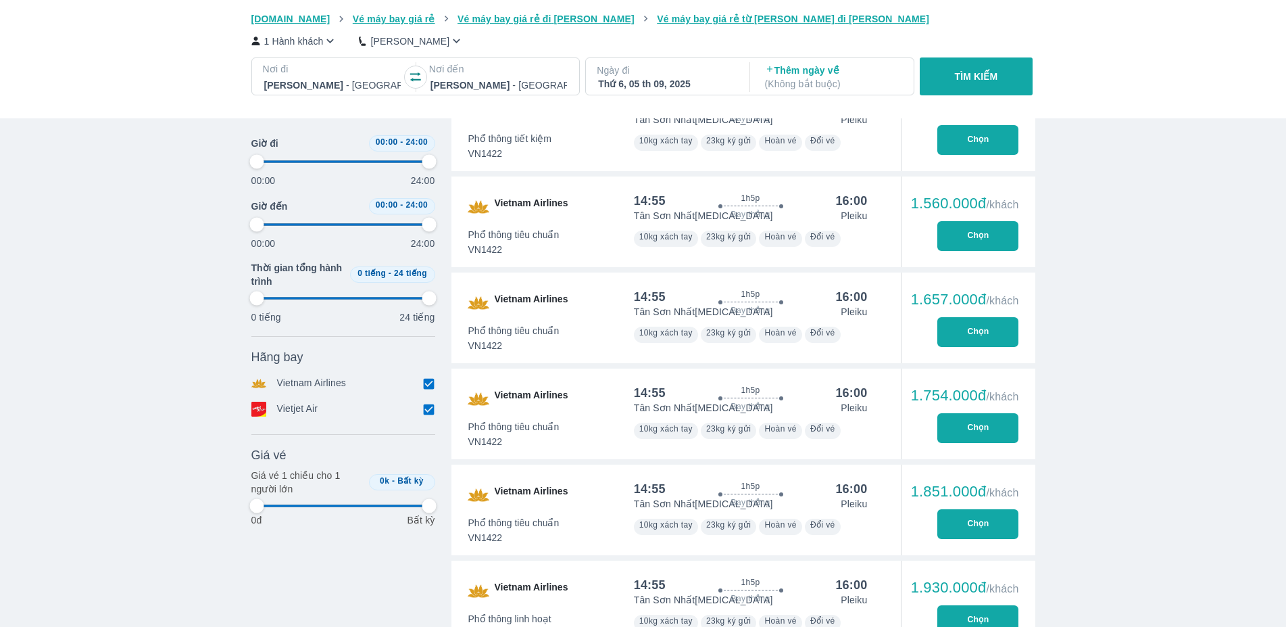
type input "97.9166666666667"
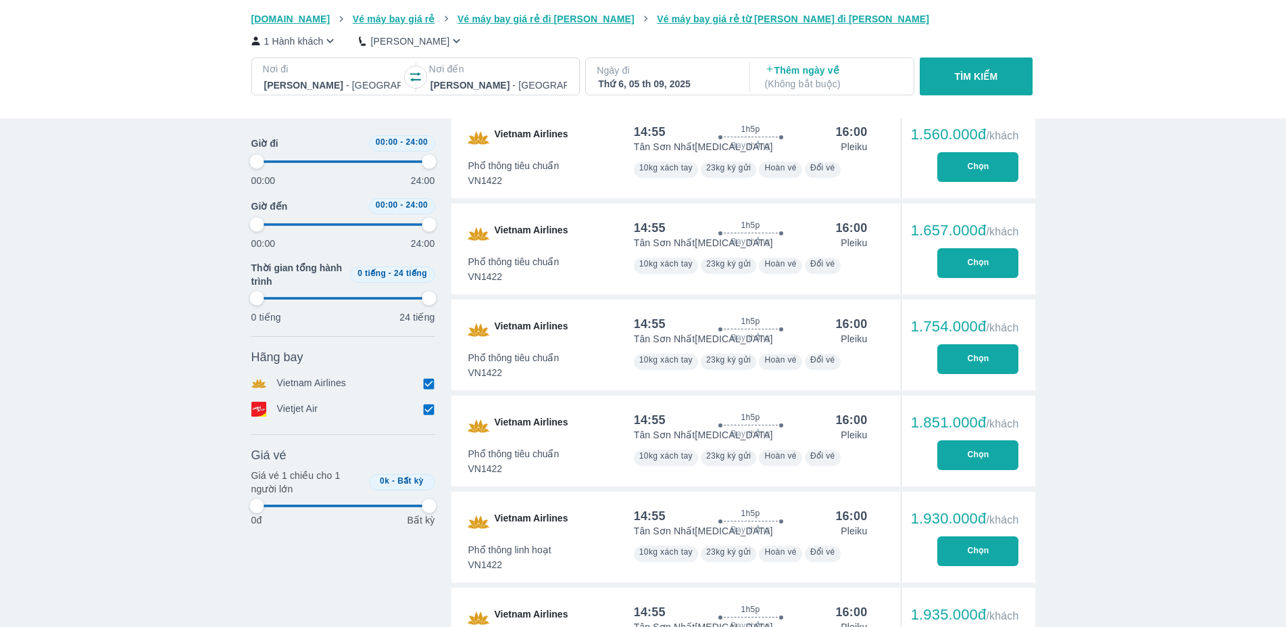
type input "97.9166666666667"
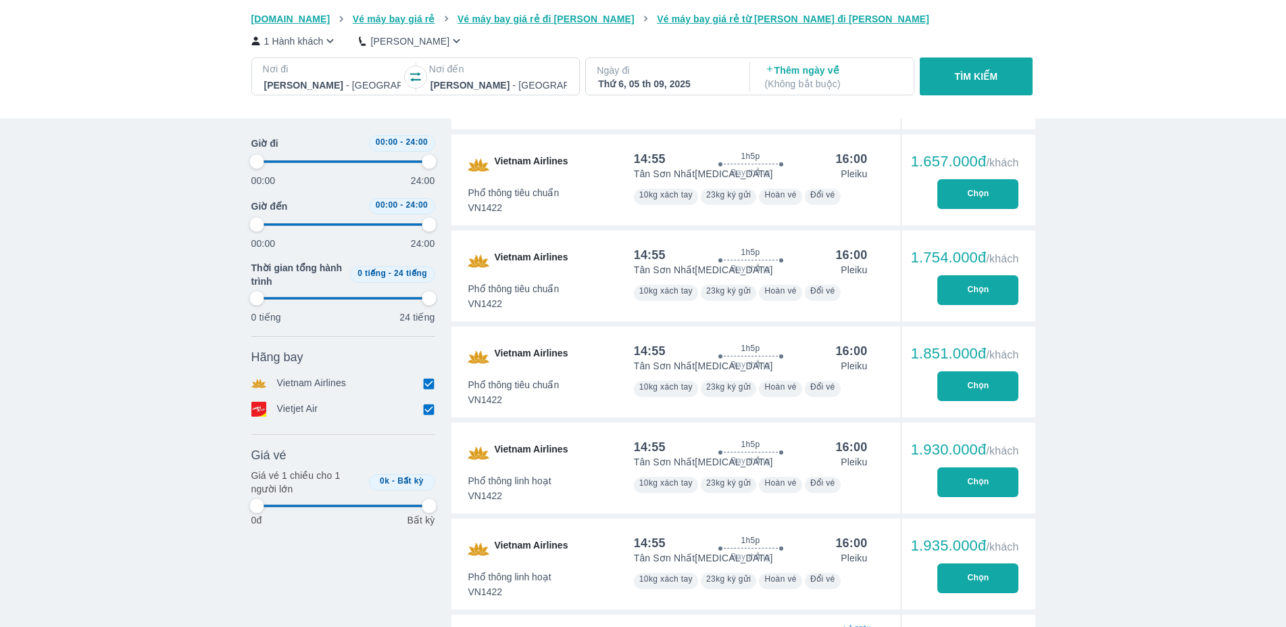
type input "97.9166666666667"
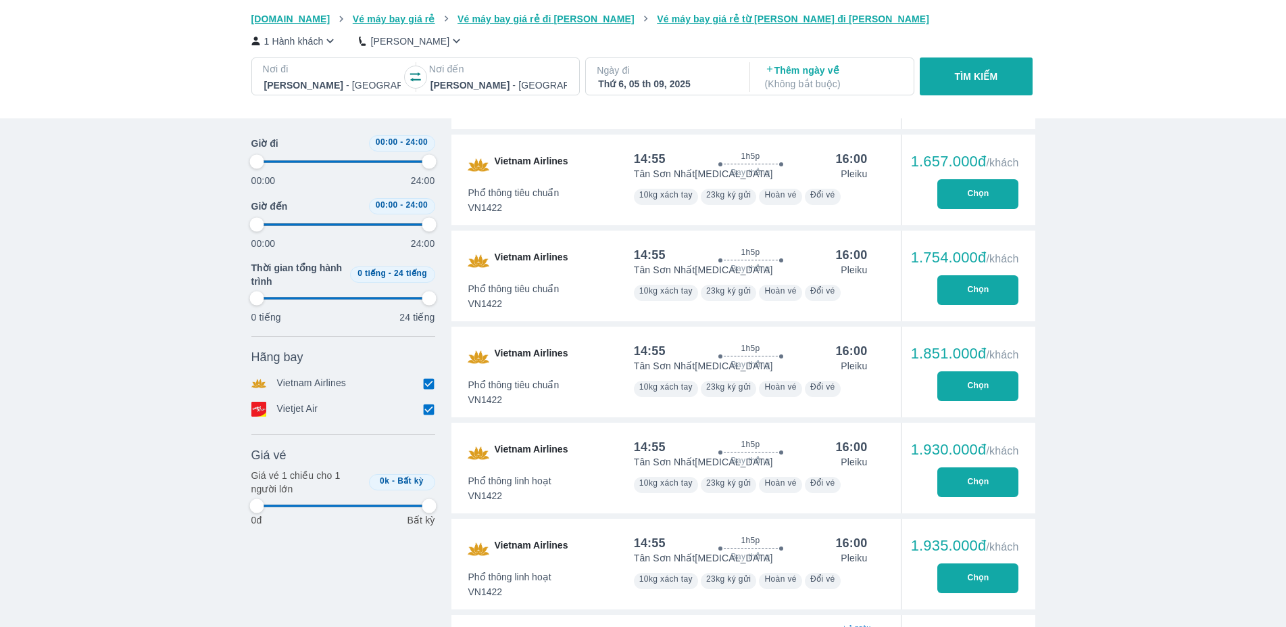
type input "97.9166666666667"
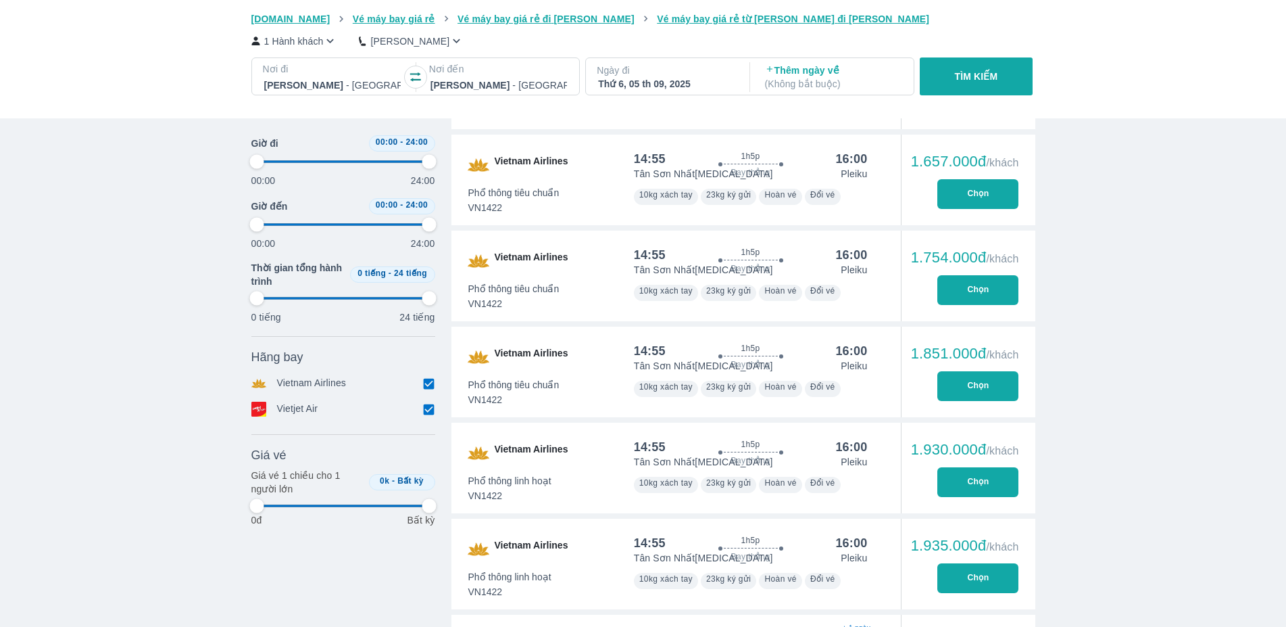
type input "97.9166666666667"
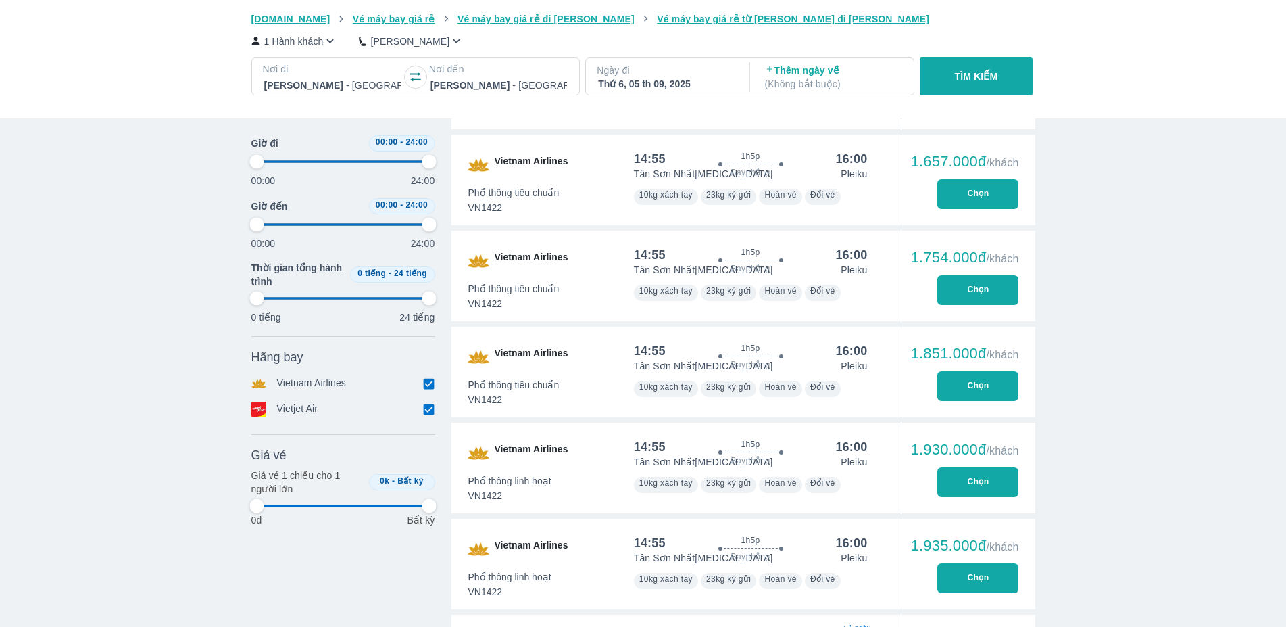
type input "97.9166666666667"
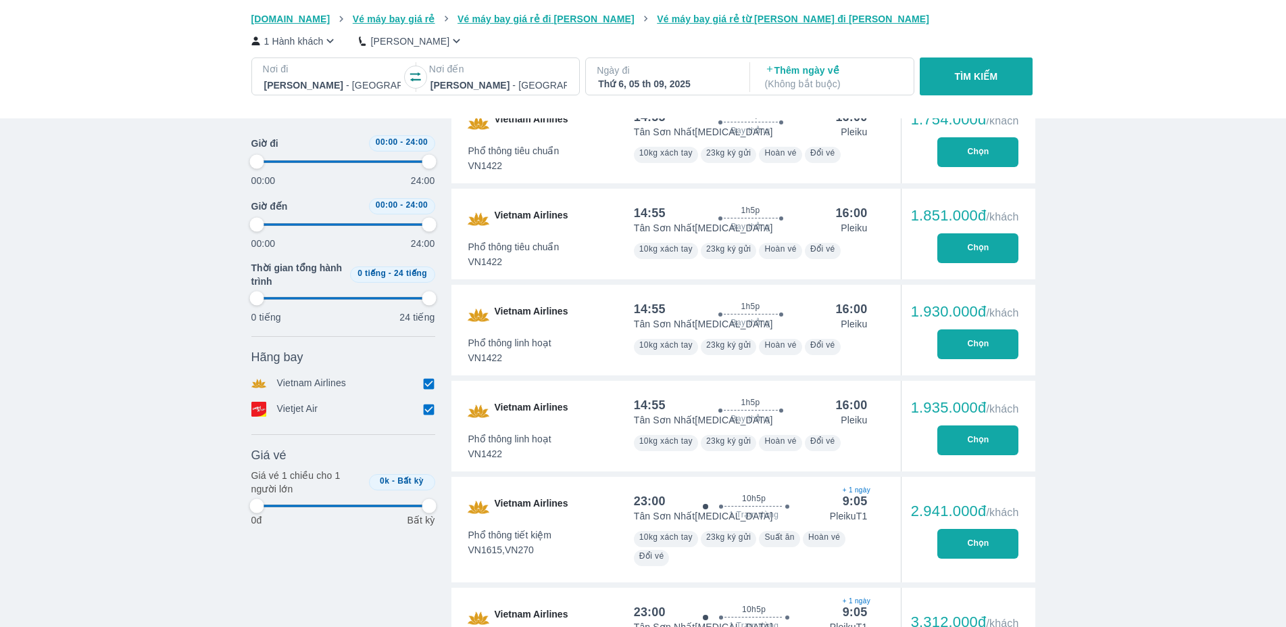
type input "97.9166666666667"
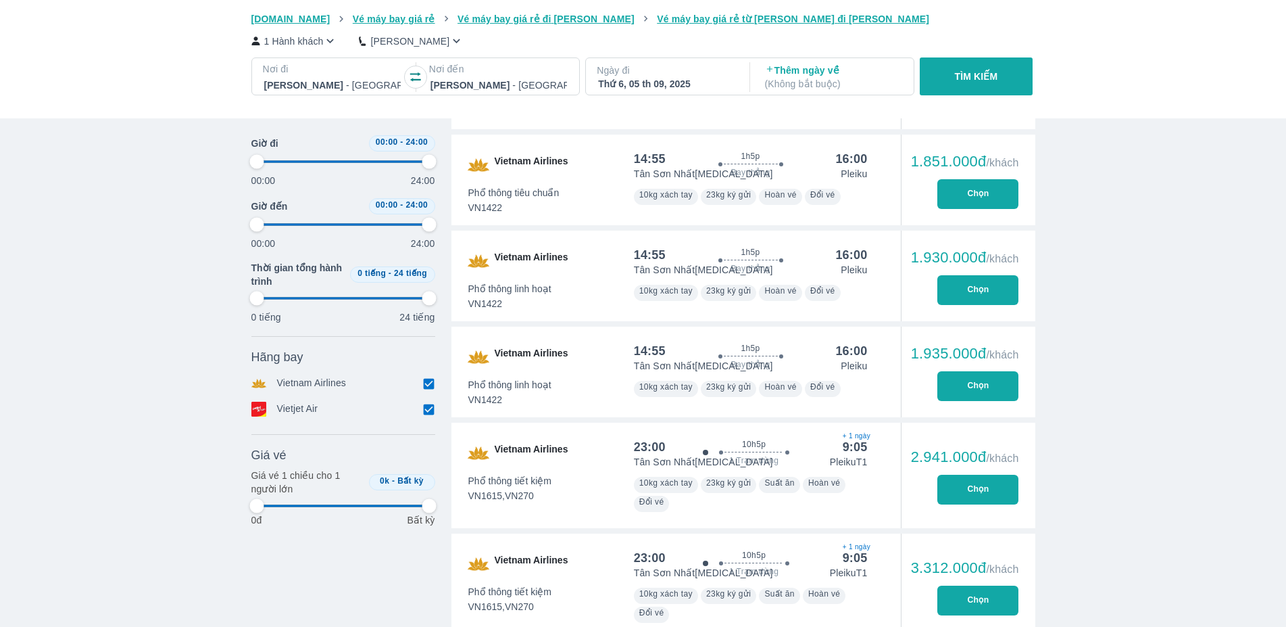
scroll to position [1147, 0]
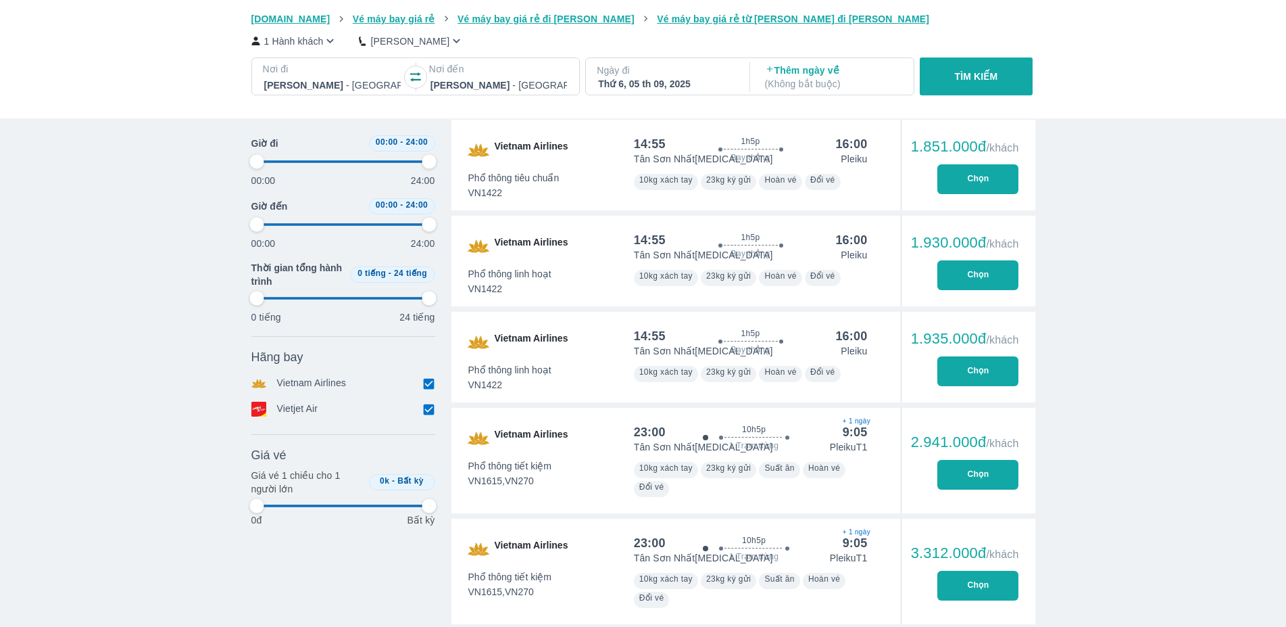
type input "97.9166666666667"
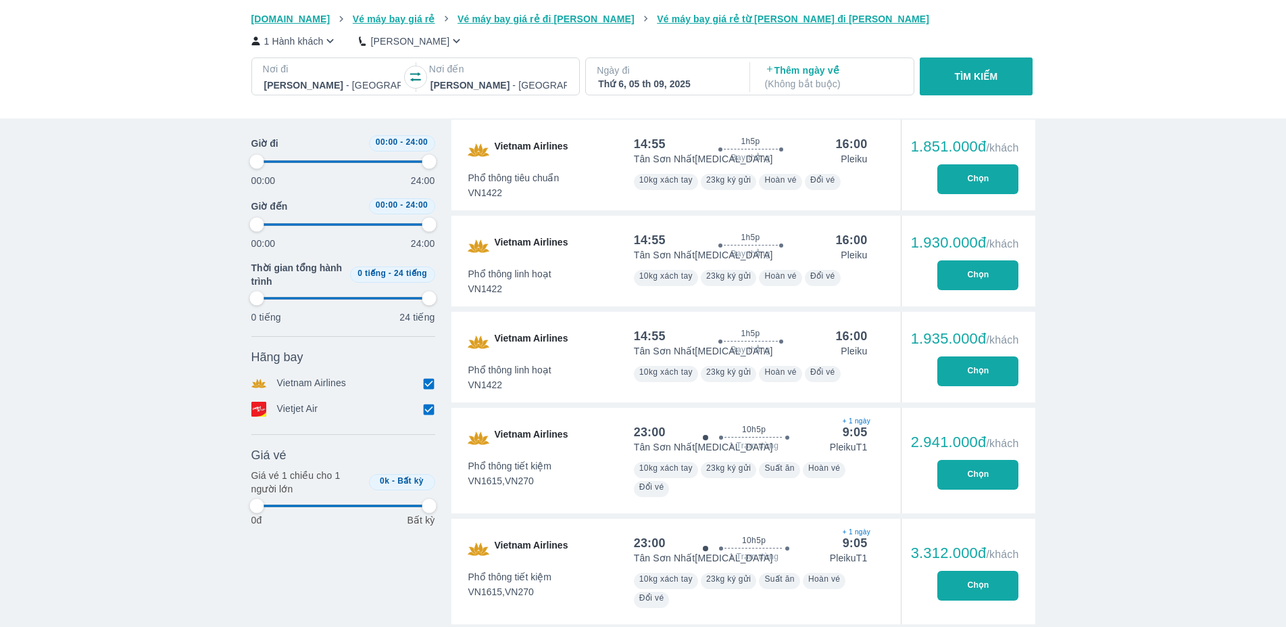
type input "97.9166666666667"
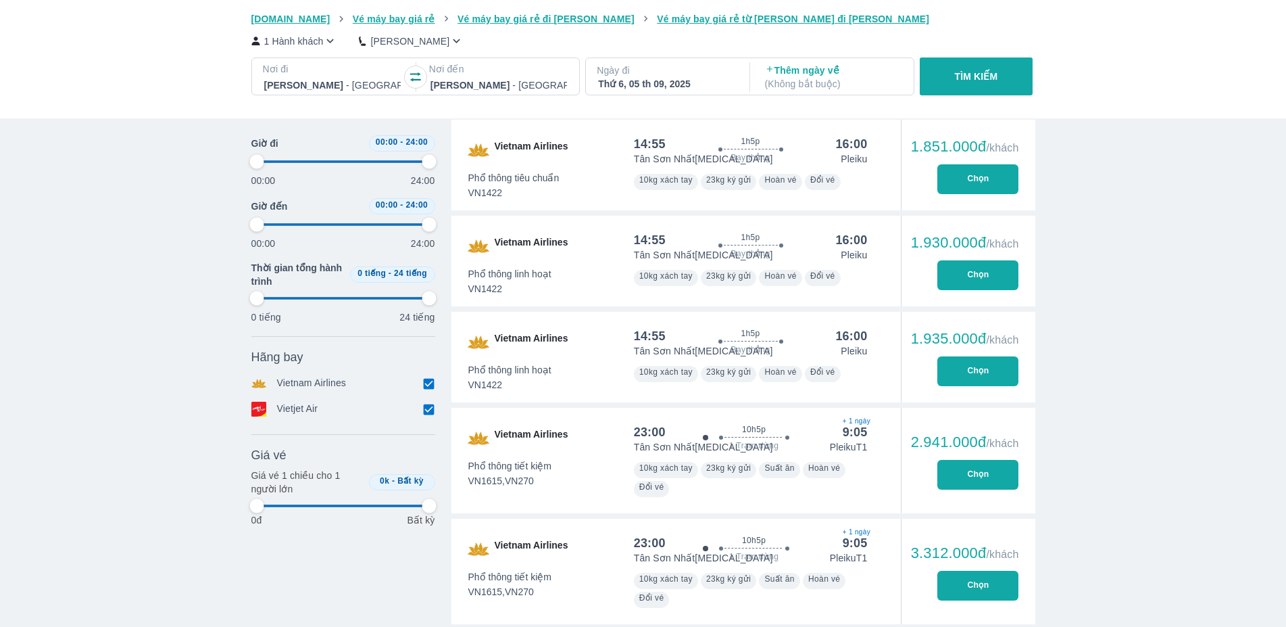
type input "97.9166666666667"
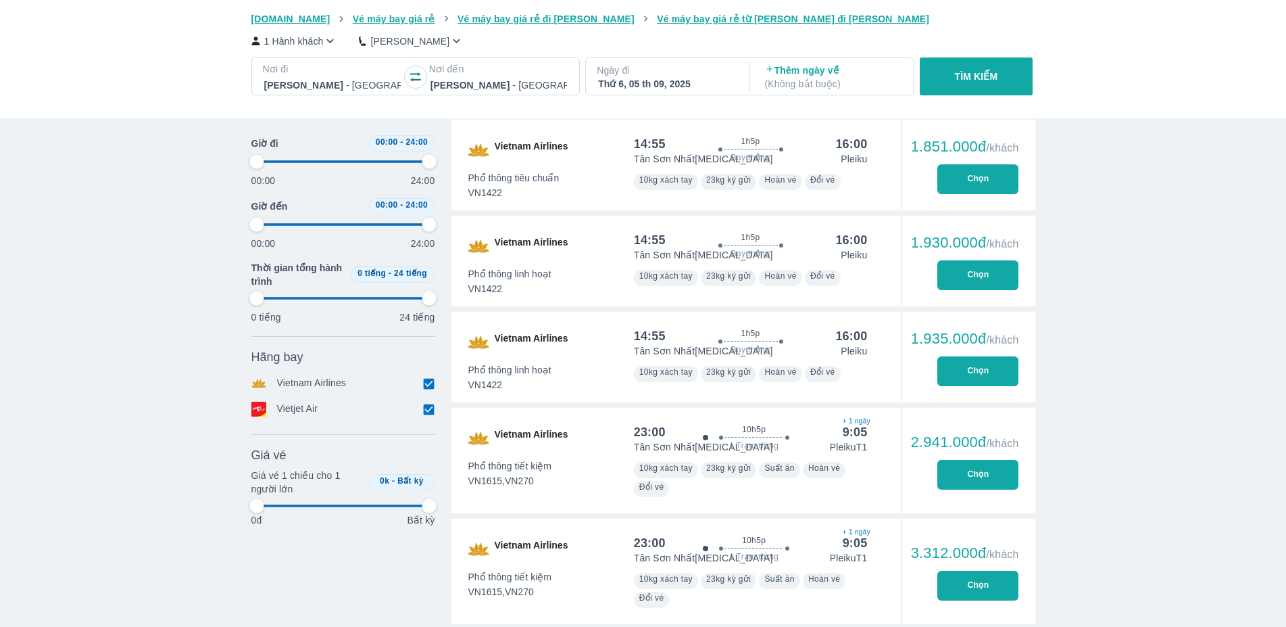
type input "97.9166666666667"
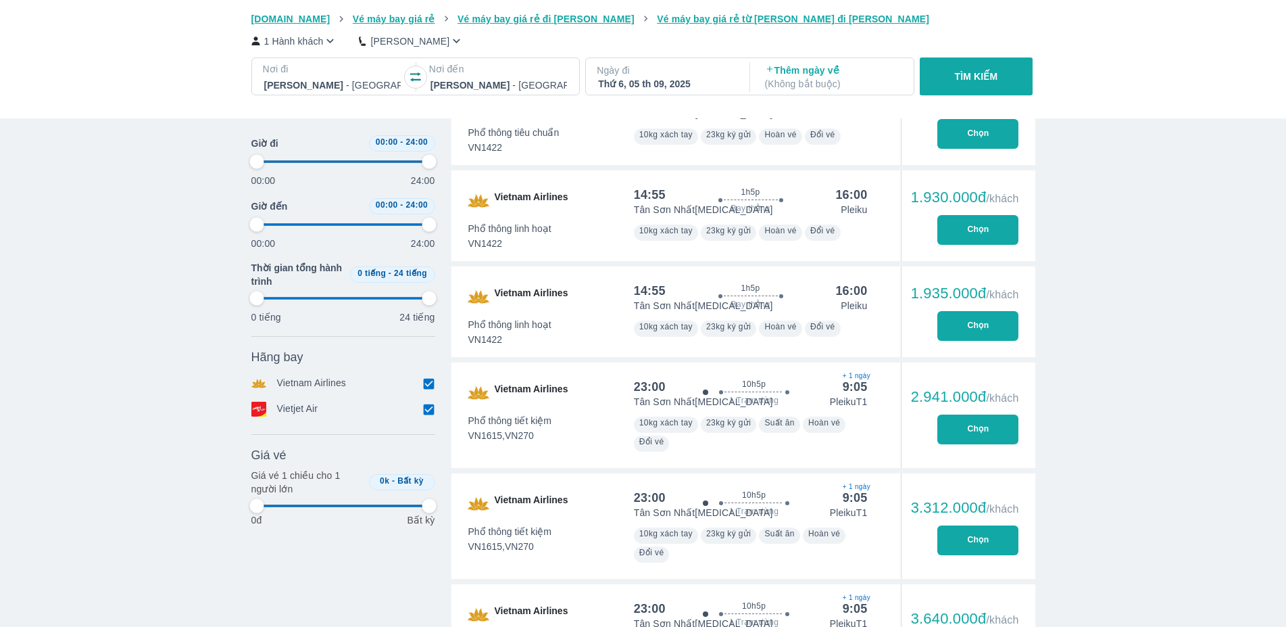
scroll to position [1216, 0]
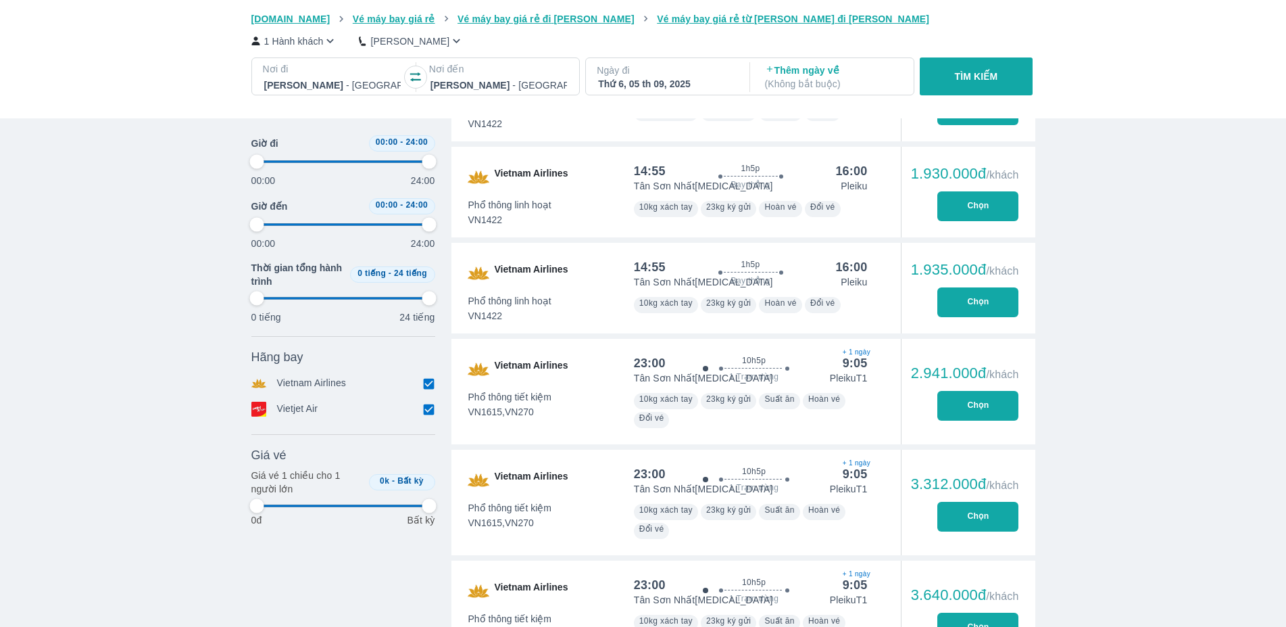
type input "97.9166666666667"
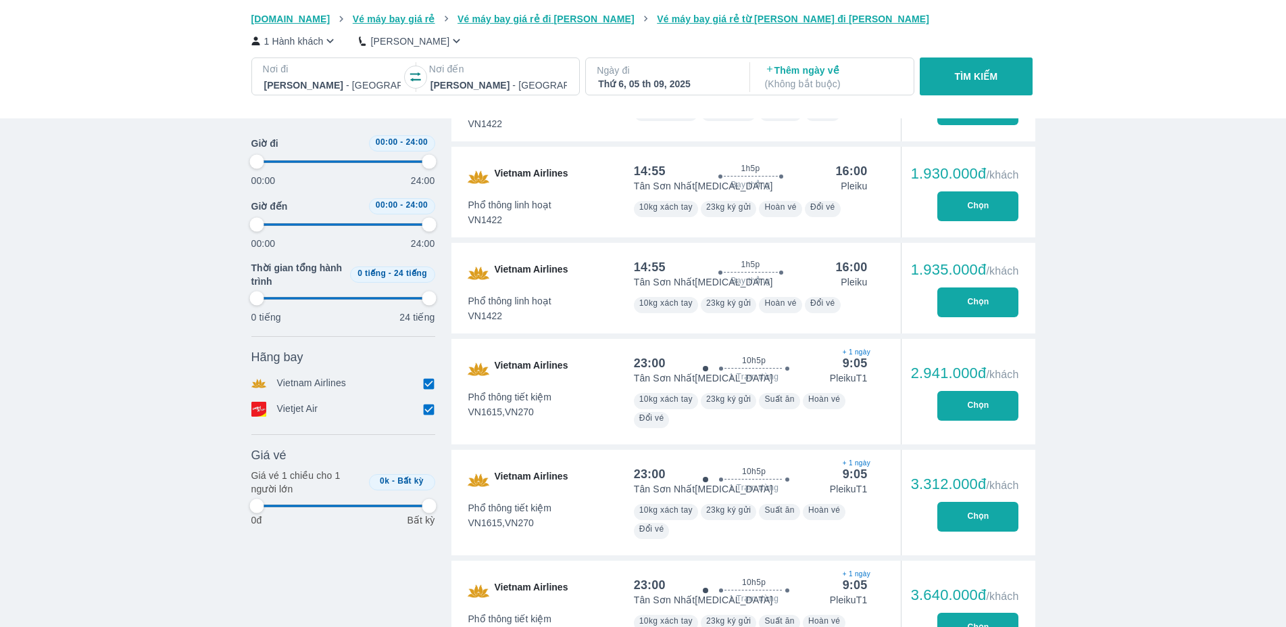
type input "97.9166666666667"
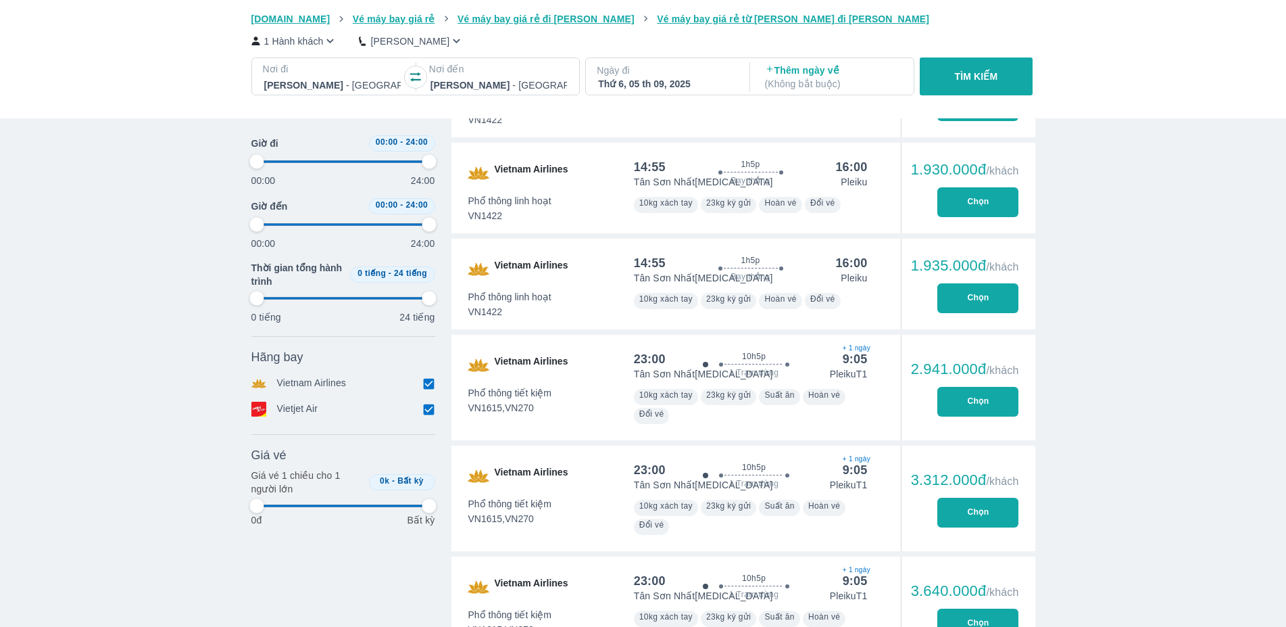
type input "97.9166666666667"
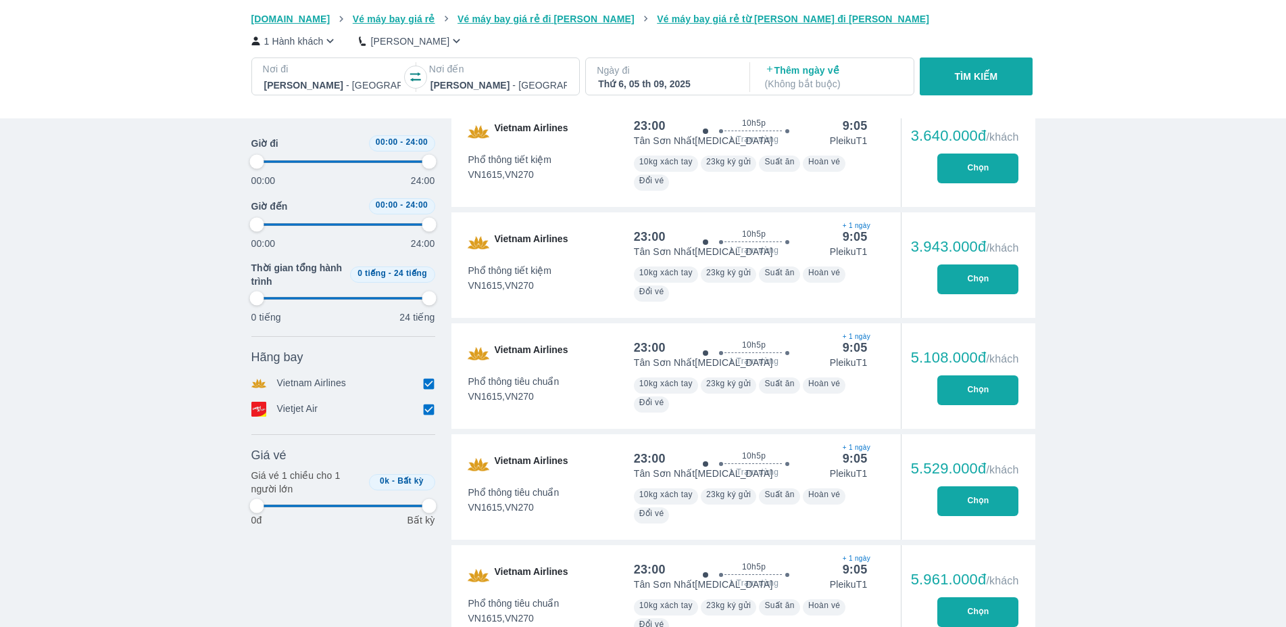
type input "97.9166666666667"
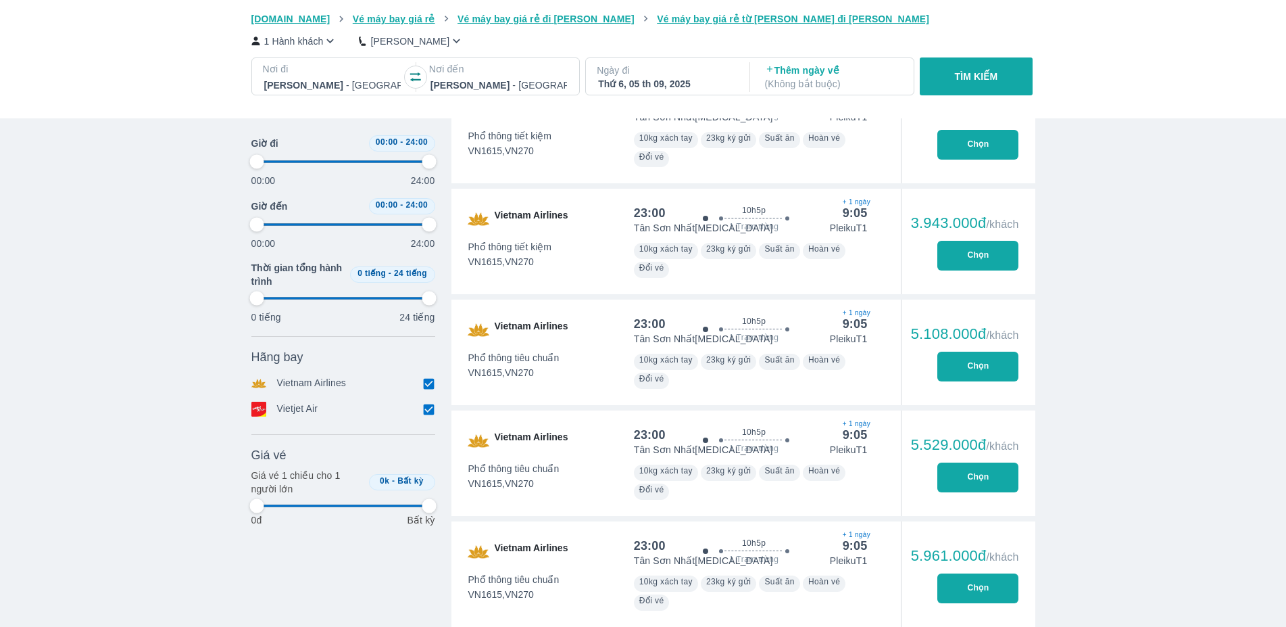
type input "97.9166666666667"
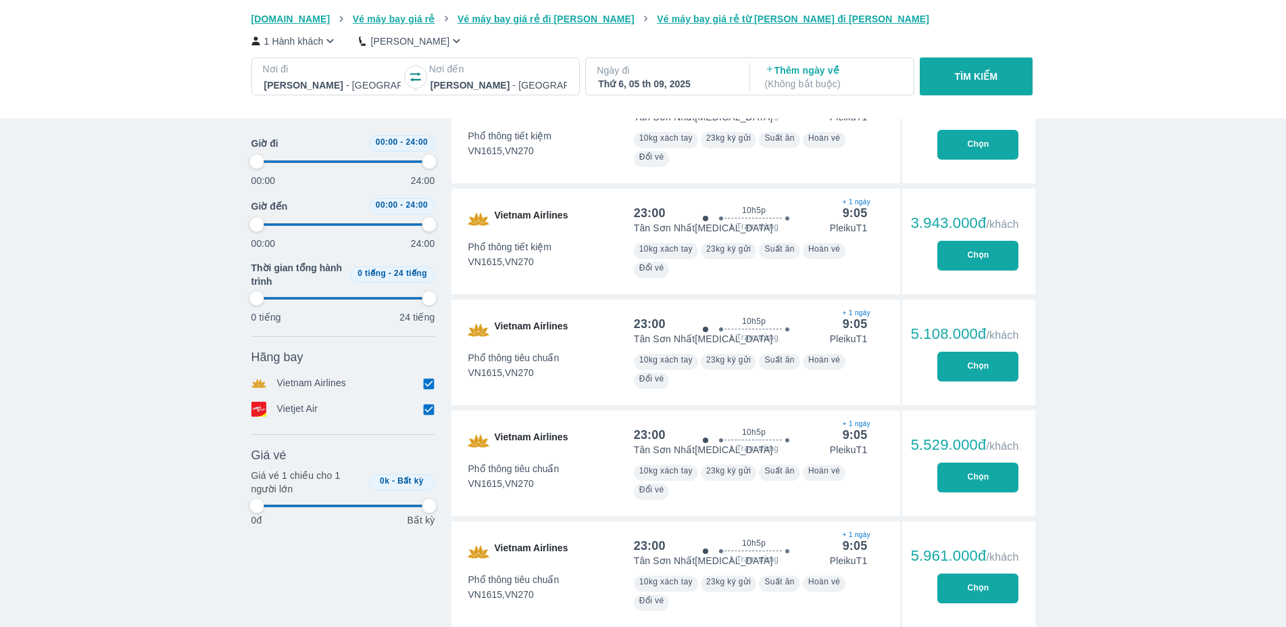
type input "97.9166666666667"
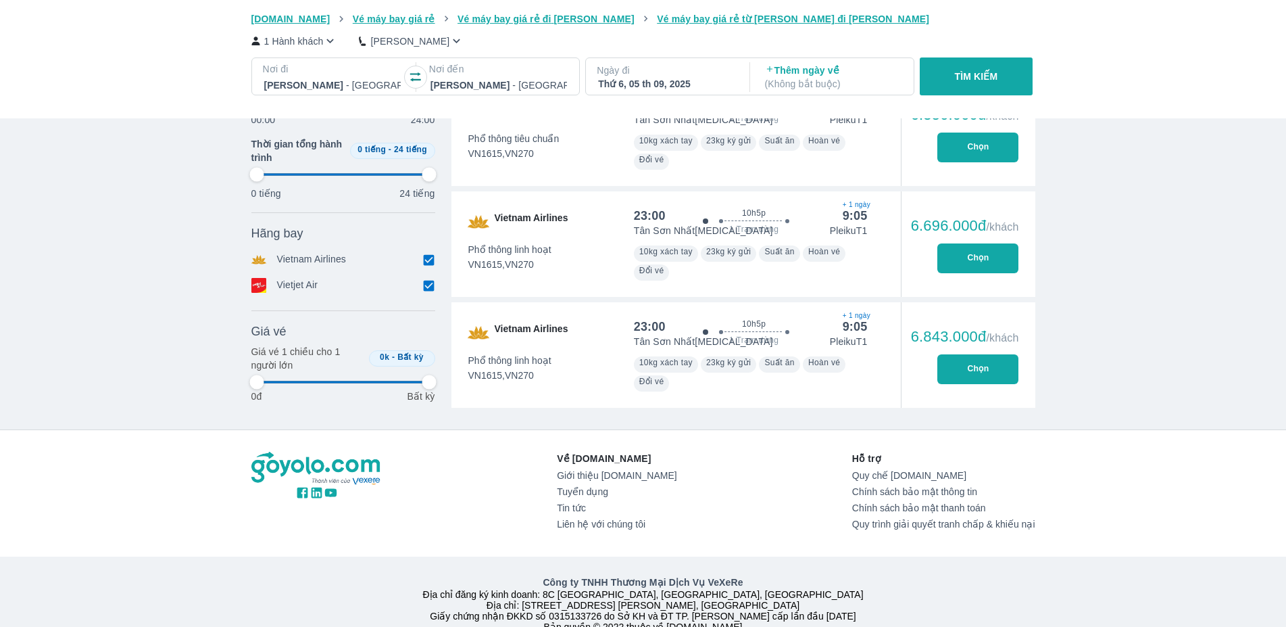
scroll to position [2449, 0]
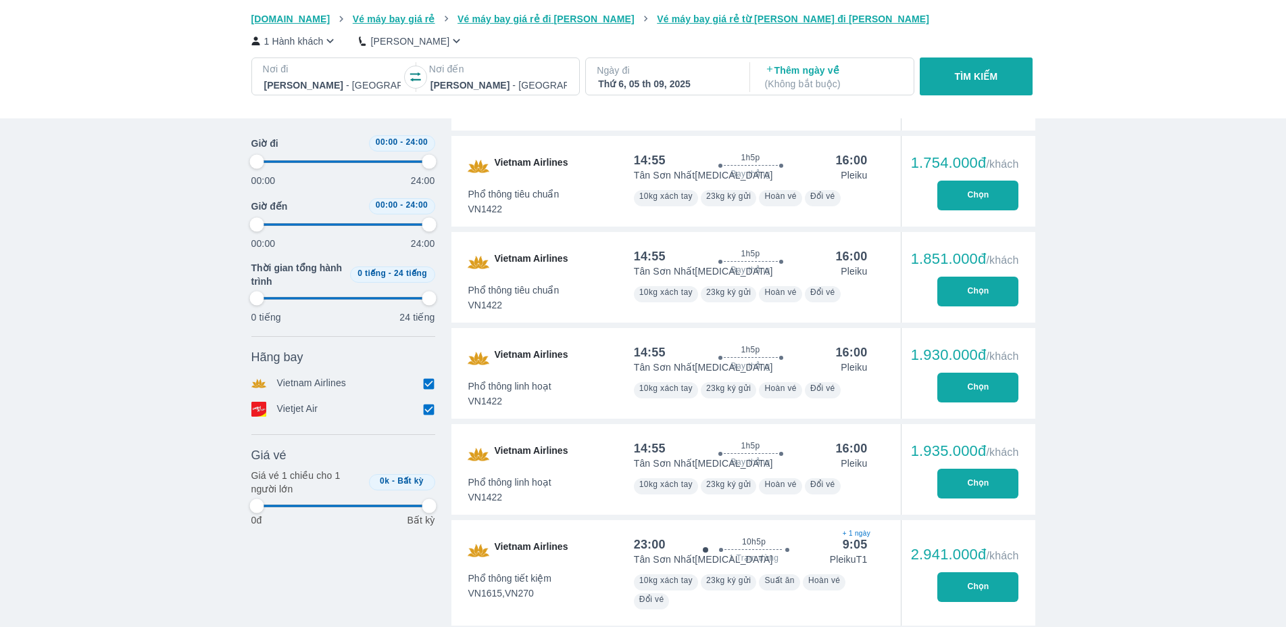
scroll to position [1034, 0]
